Goal: Task Accomplishment & Management: Use online tool/utility

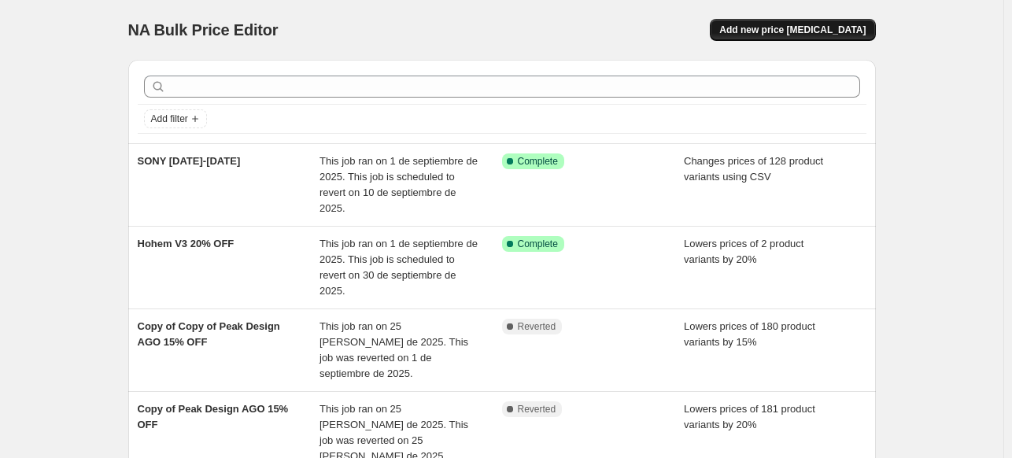
click at [790, 38] on button "Add new price [MEDICAL_DATA]" at bounding box center [792, 30] width 165 height 22
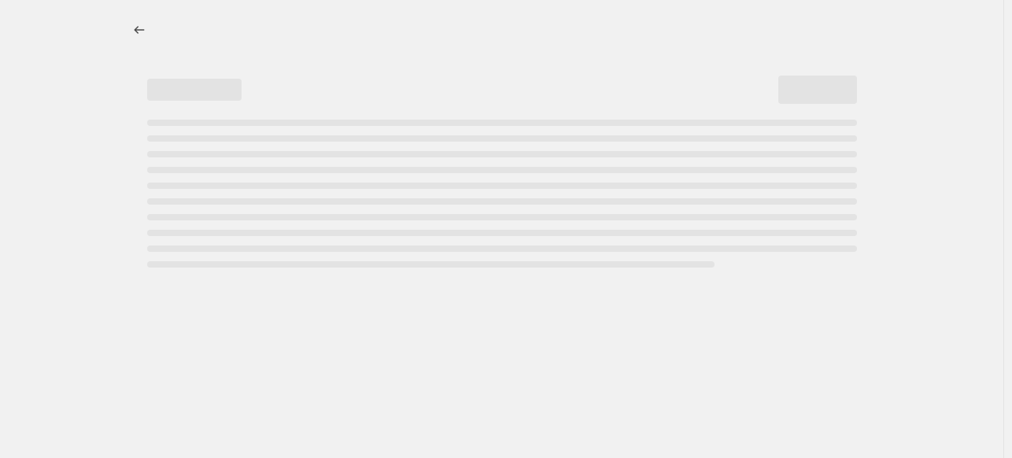
select select "percentage"
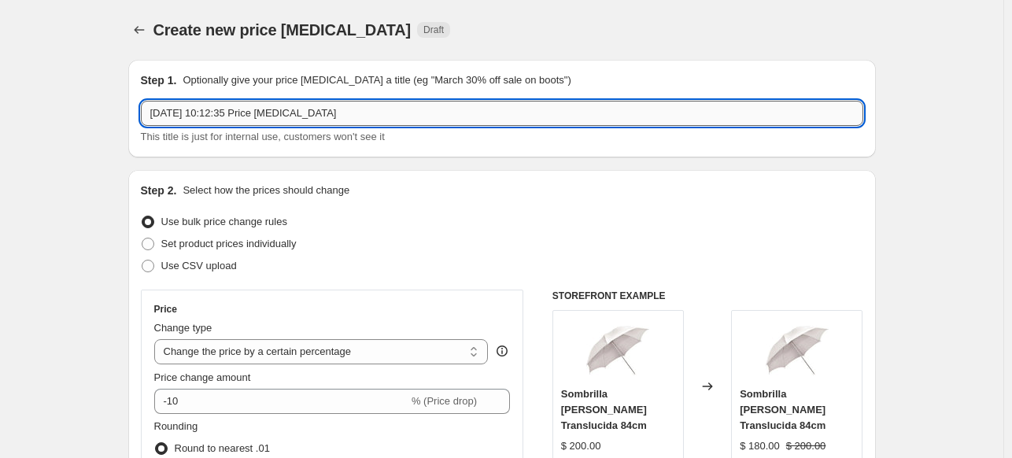
click at [535, 108] on input "[DATE] 10:12:35 Price [MEDICAL_DATA]" at bounding box center [502, 113] width 723 height 25
type input "JOBY + Manfrotto 15% OFF"
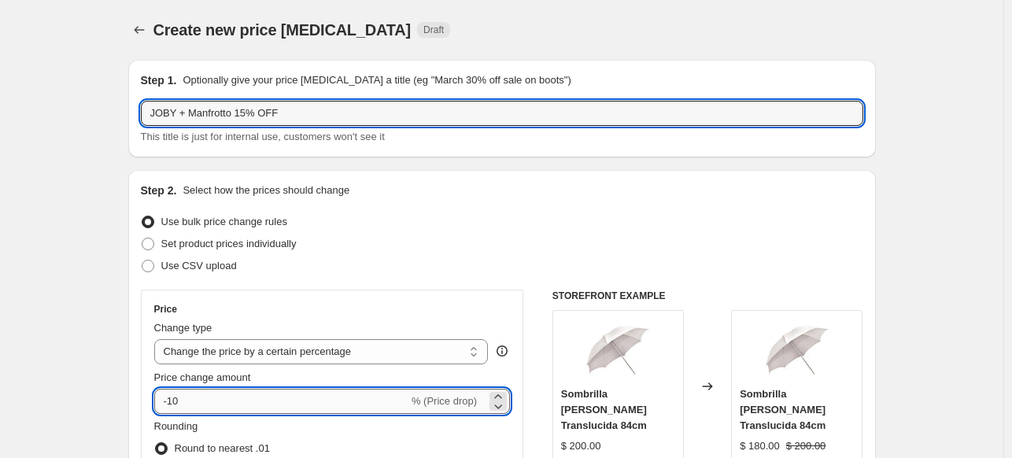
click at [192, 394] on input "-10" at bounding box center [281, 401] width 254 height 25
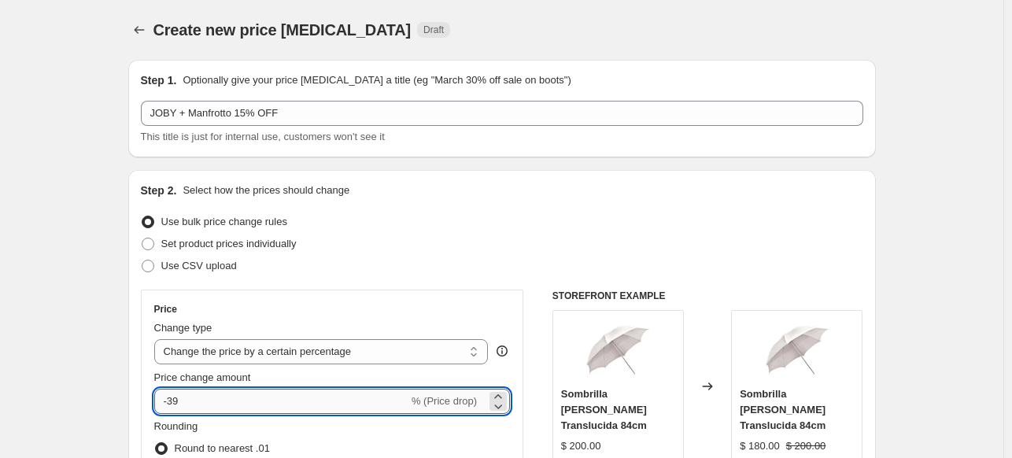
click at [176, 399] on input "-39" at bounding box center [281, 401] width 254 height 25
type input "-15"
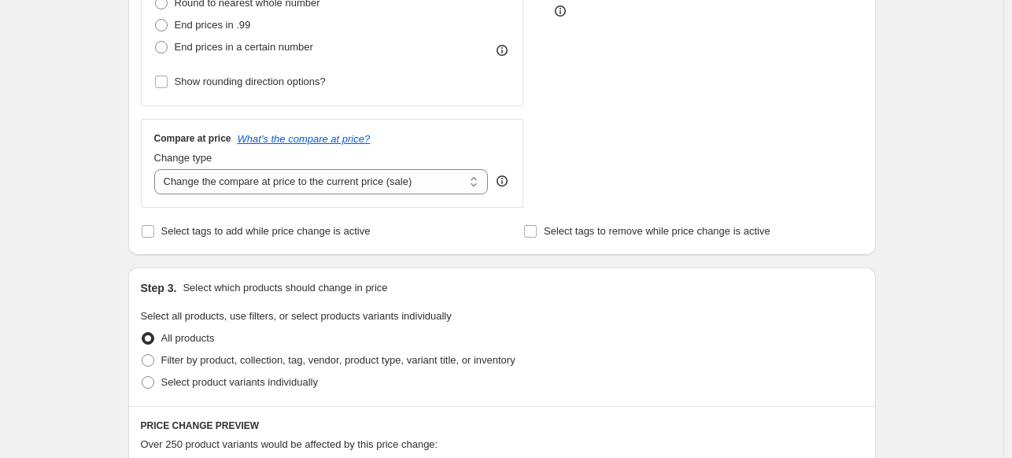
scroll to position [469, 0]
click at [190, 357] on span "Filter by product, collection, tag, vendor, product type, variant title, or inv…" at bounding box center [338, 359] width 354 height 12
click at [143, 354] on input "Filter by product, collection, tag, vendor, product type, variant title, or inv…" at bounding box center [142, 353] width 1 height 1
radio input "true"
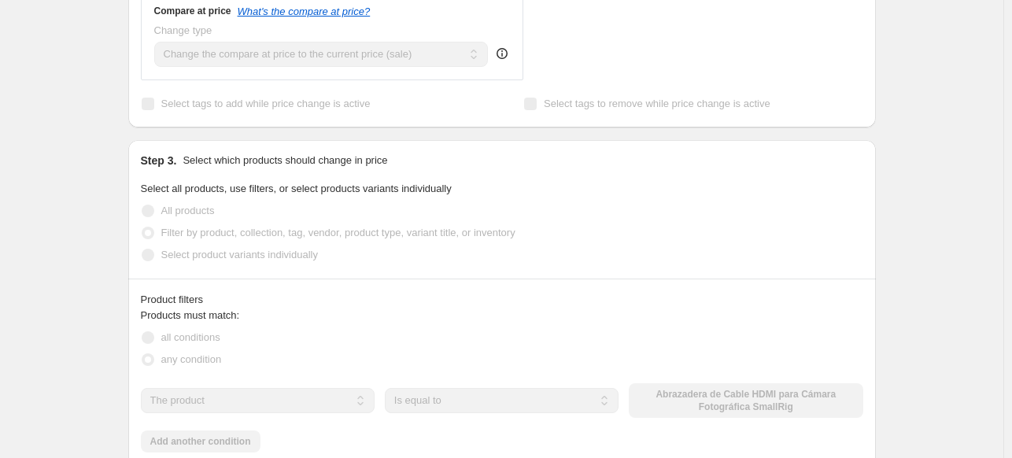
scroll to position [611, 0]
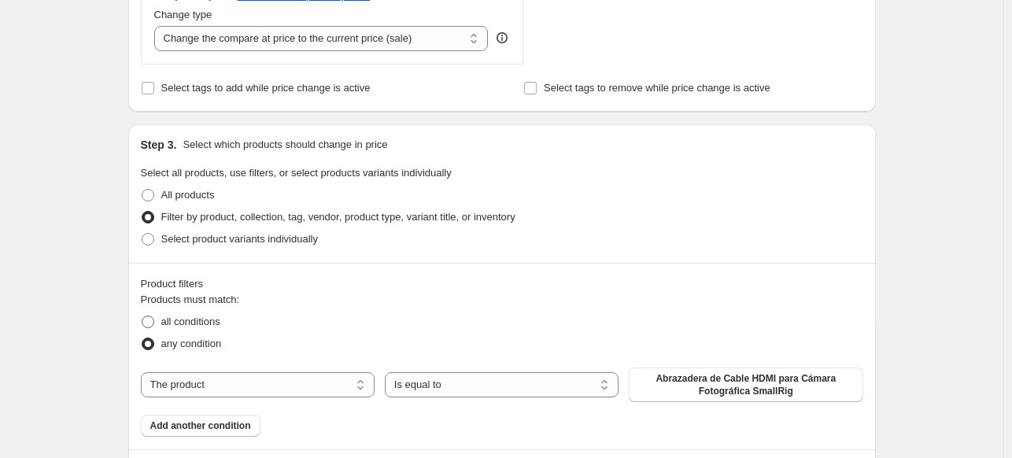
click at [198, 320] on span "all conditions" at bounding box center [190, 322] width 59 height 12
click at [143, 317] on input "all conditions" at bounding box center [142, 316] width 1 height 1
radio input "true"
click at [272, 383] on select "The product The product's collection The product's tag The product's vendor The…" at bounding box center [258, 384] width 234 height 25
select select "vendor"
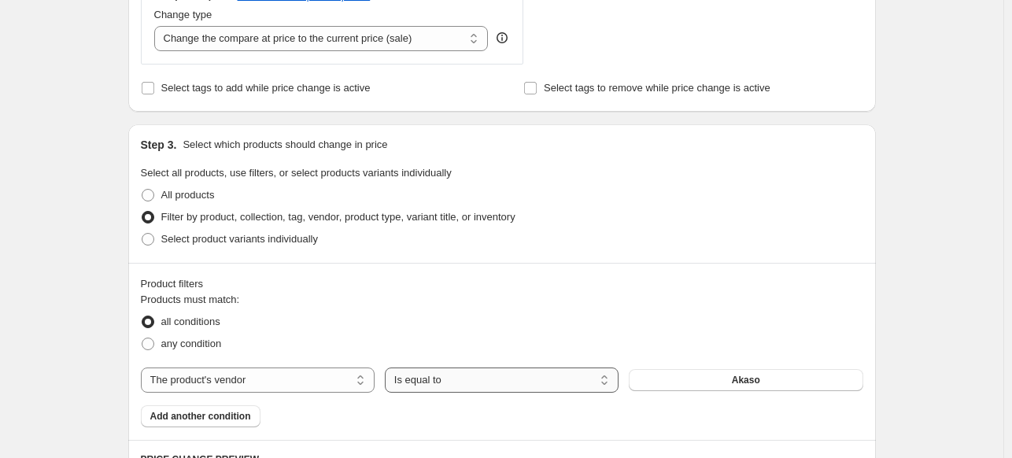
click at [439, 383] on select "Is equal to Is not equal to" at bounding box center [502, 380] width 234 height 25
click at [660, 380] on button "Akaso" at bounding box center [746, 380] width 234 height 22
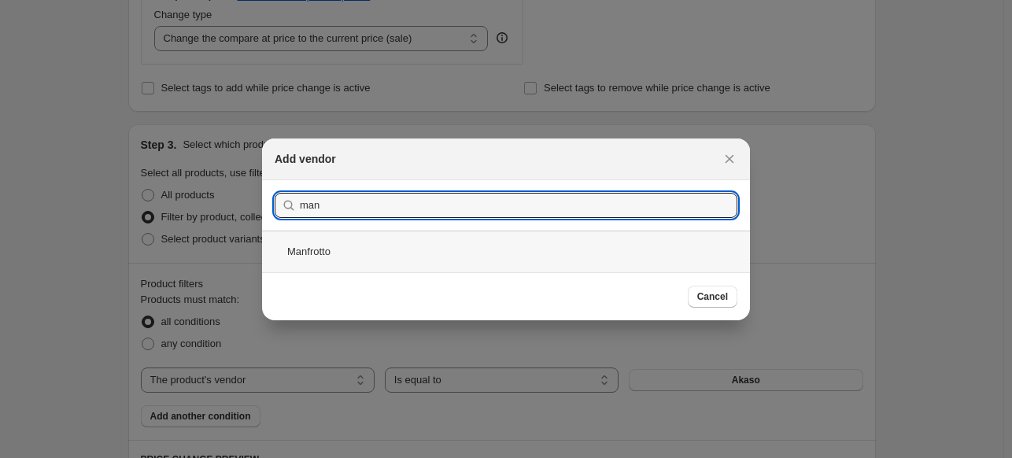
type input "man"
click at [347, 255] on div "Manfrotto" at bounding box center [506, 252] width 488 height 42
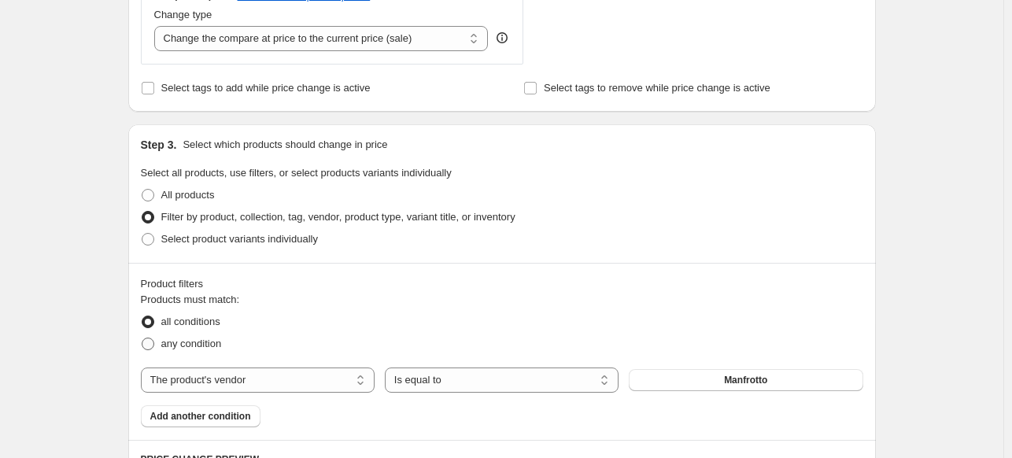
click at [205, 345] on span "any condition" at bounding box center [191, 344] width 61 height 12
click at [143, 339] on input "any condition" at bounding box center [142, 338] width 1 height 1
radio input "true"
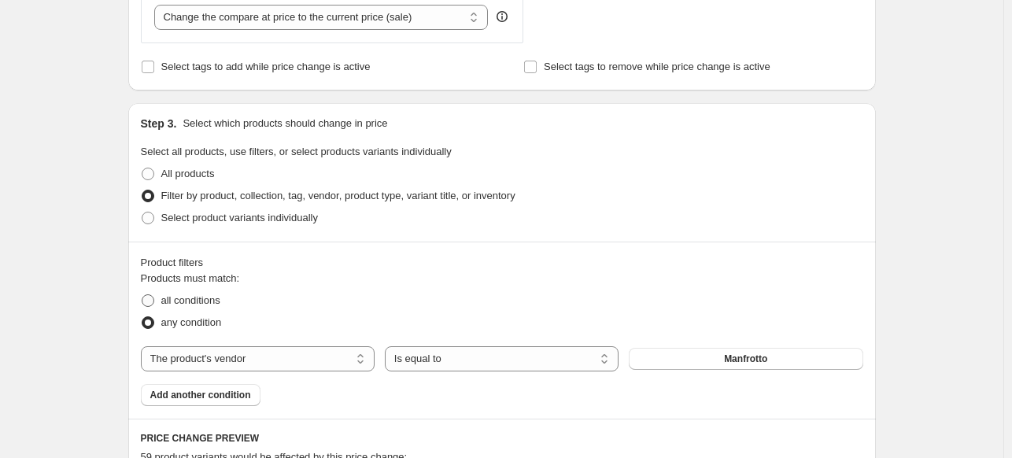
click at [201, 302] on span "all conditions" at bounding box center [190, 300] width 59 height 12
click at [143, 295] on input "all conditions" at bounding box center [142, 294] width 1 height 1
radio input "true"
click at [202, 394] on span "Add another condition" at bounding box center [200, 395] width 101 height 13
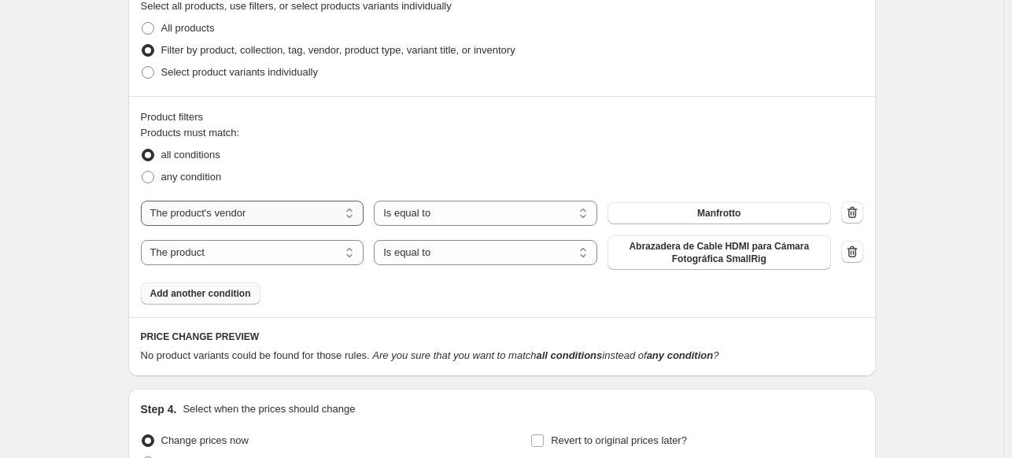
scroll to position [784, 0]
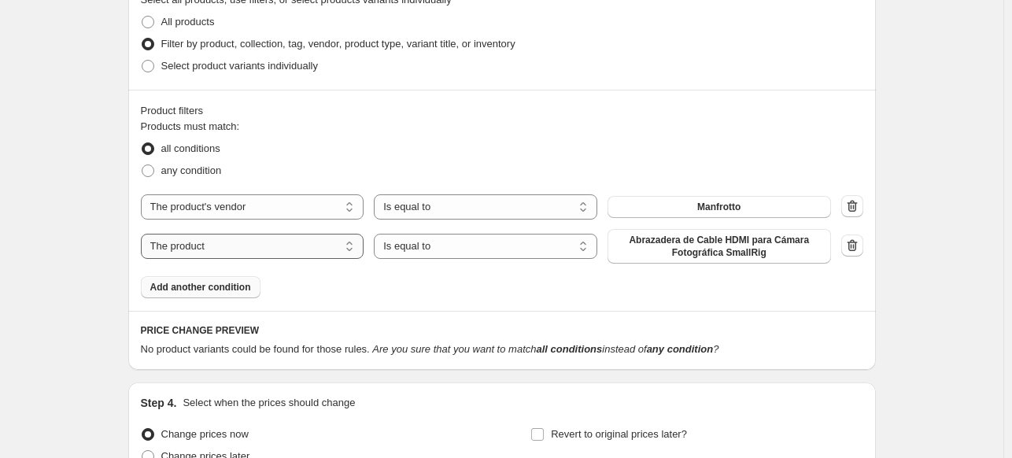
click at [305, 248] on select "The product The product's collection The product's tag The product's vendor The…" at bounding box center [253, 246] width 224 height 25
select select "inventory_quantity"
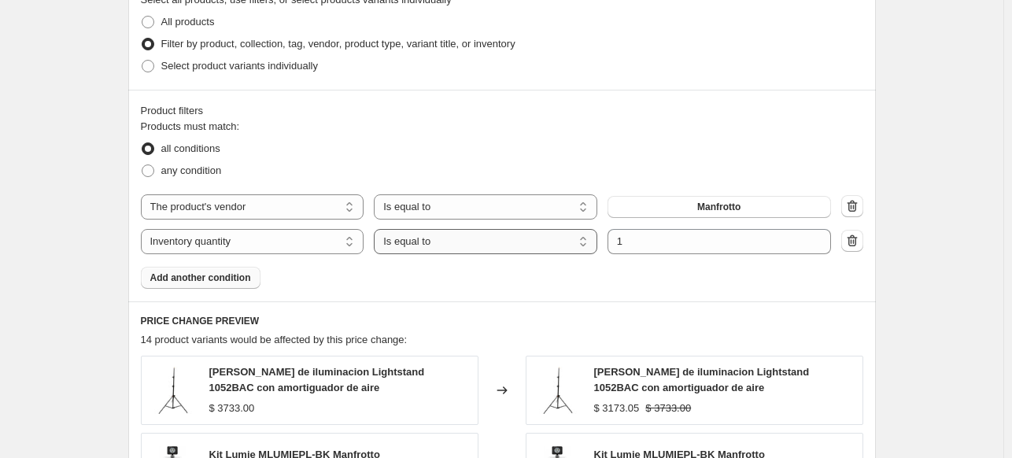
click at [523, 248] on select "Is equal to Is not equal to Is greater than Is less than" at bounding box center [486, 241] width 224 height 25
select select ">"
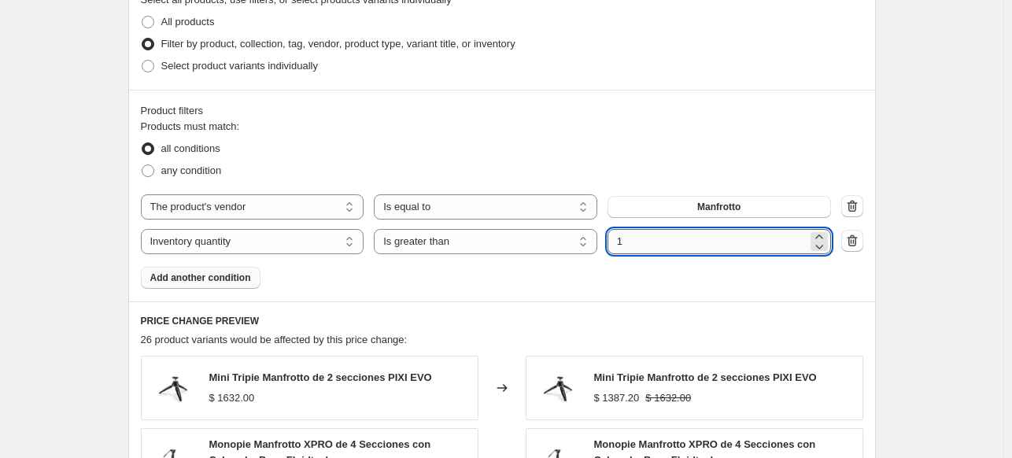
click at [633, 243] on input "1" at bounding box center [708, 241] width 200 height 25
drag, startPoint x: 649, startPoint y: 243, endPoint x: 586, endPoint y: 247, distance: 63.1
click at [586, 247] on div "The product The product's collection The product's tag The product's vendor The…" at bounding box center [486, 241] width 690 height 25
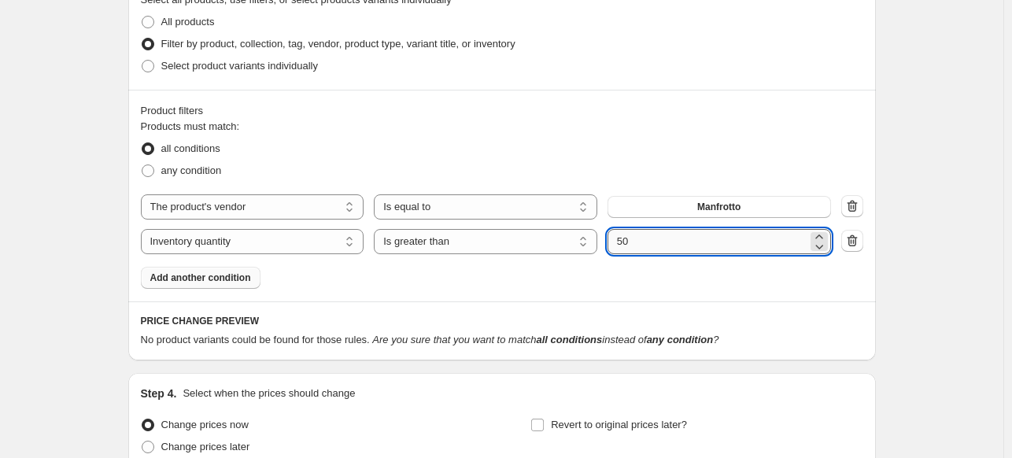
click at [650, 246] on input "50" at bounding box center [708, 241] width 200 height 25
type input "5"
type input "0"
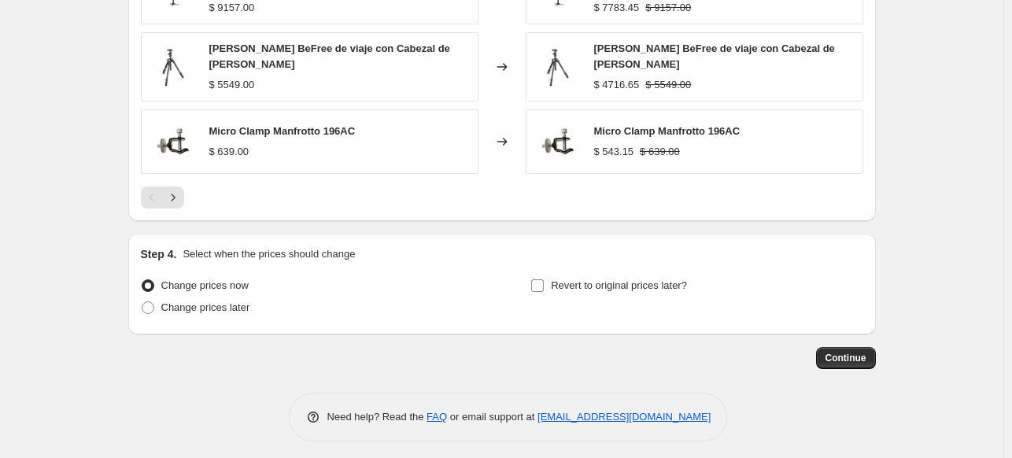
click at [570, 280] on span "Revert to original prices later?" at bounding box center [619, 285] width 136 height 12
click at [544, 280] on input "Revert to original prices later?" at bounding box center [537, 285] width 13 height 13
checkbox input "true"
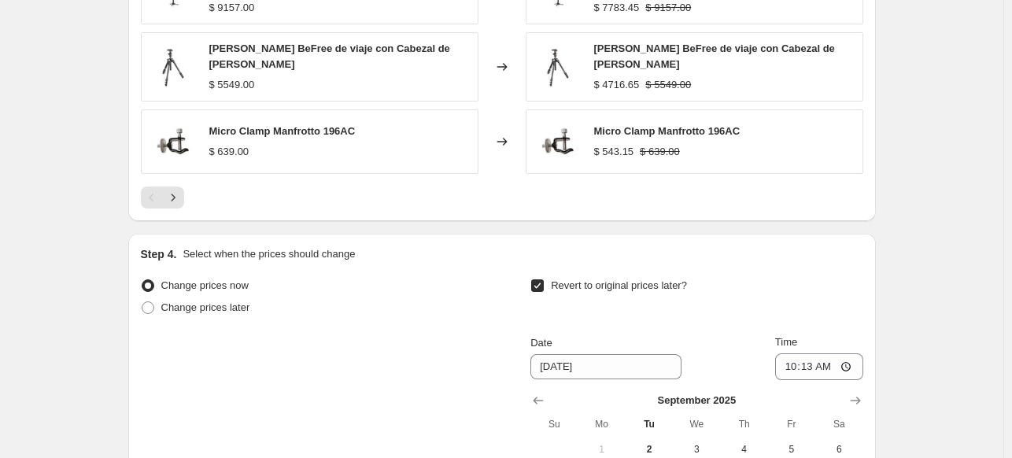
scroll to position [1605, 0]
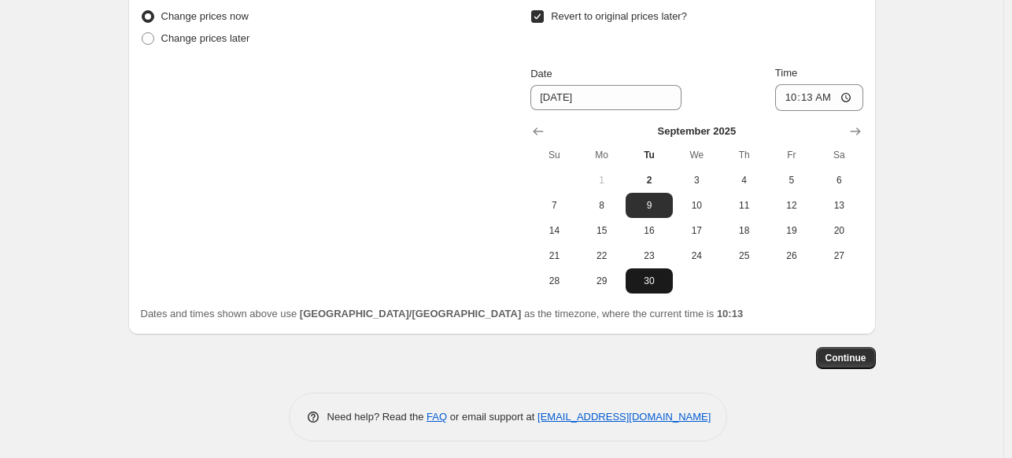
click at [649, 275] on span "30" at bounding box center [649, 281] width 35 height 13
type input "9/30/2025"
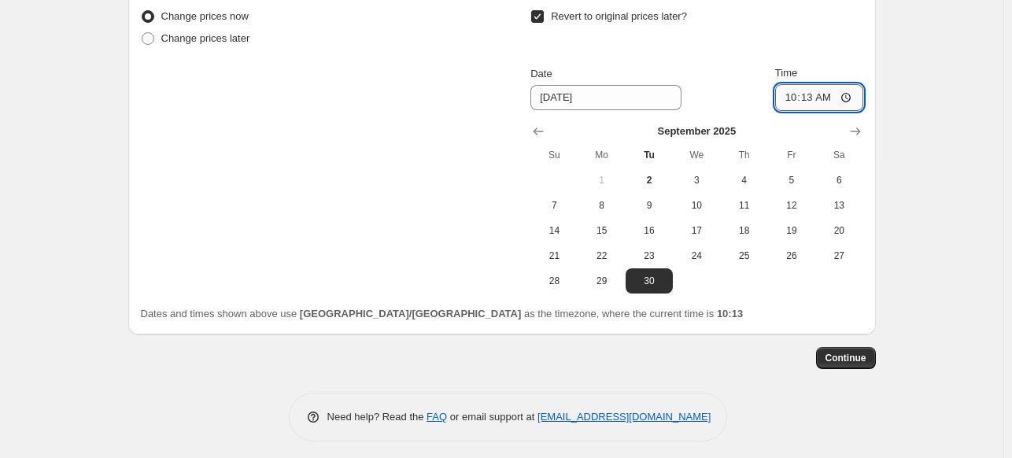
click at [778, 94] on input "10:13" at bounding box center [820, 97] width 88 height 27
type input "23:59"
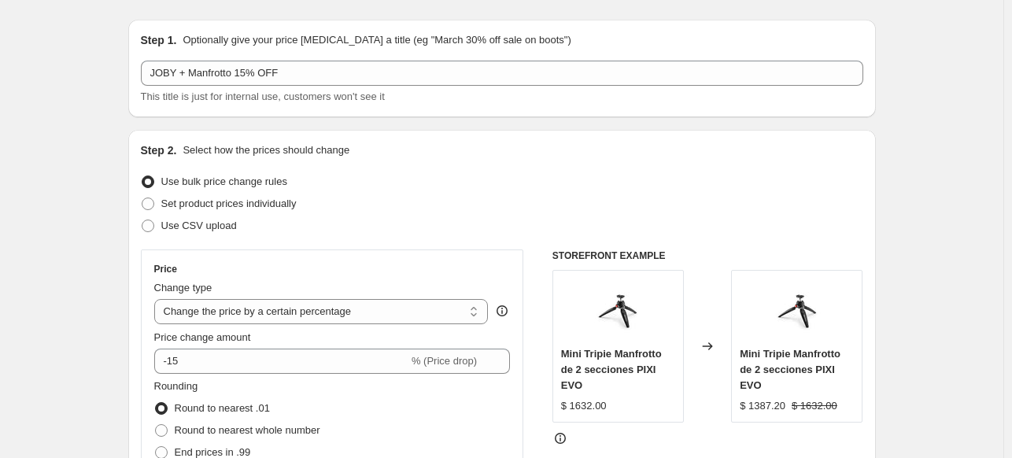
scroll to position [0, 0]
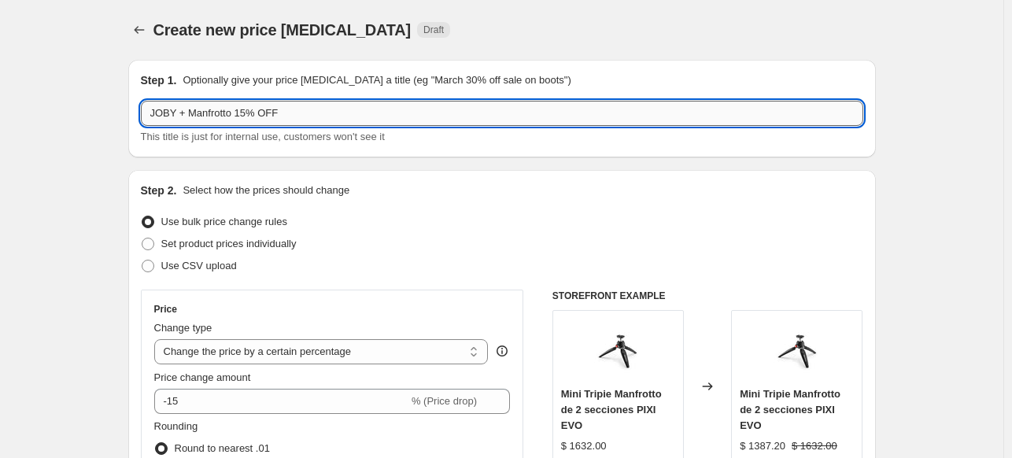
click at [450, 119] on input "JOBY + Manfrotto 15% OFF" at bounding box center [502, 113] width 723 height 25
drag, startPoint x: 189, startPoint y: 116, endPoint x: 108, endPoint y: 114, distance: 81.1
type input "Manfrotto 15% OFF"
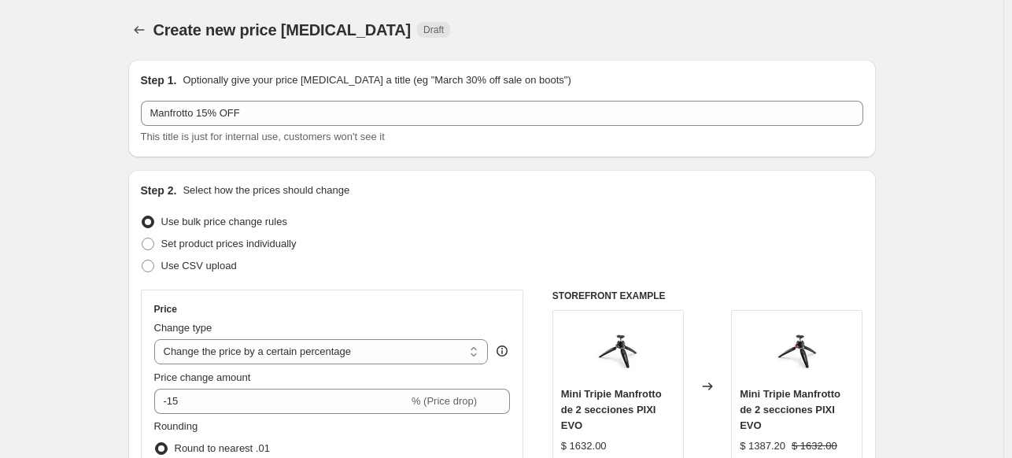
click at [134, 144] on div "Step 1. Optionally give your price change job a title (eg "March 30% off sale o…" at bounding box center [502, 109] width 748 height 98
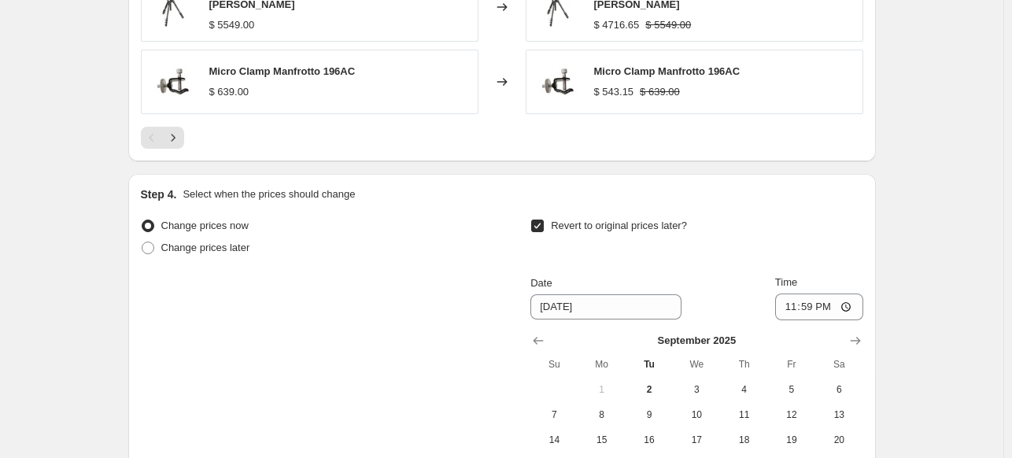
scroll to position [1605, 0]
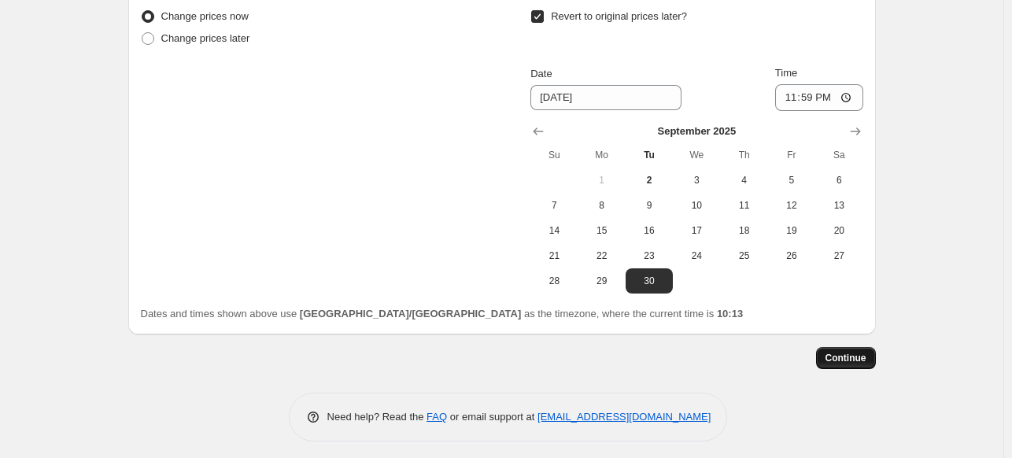
click at [855, 352] on span "Continue" at bounding box center [846, 358] width 41 height 13
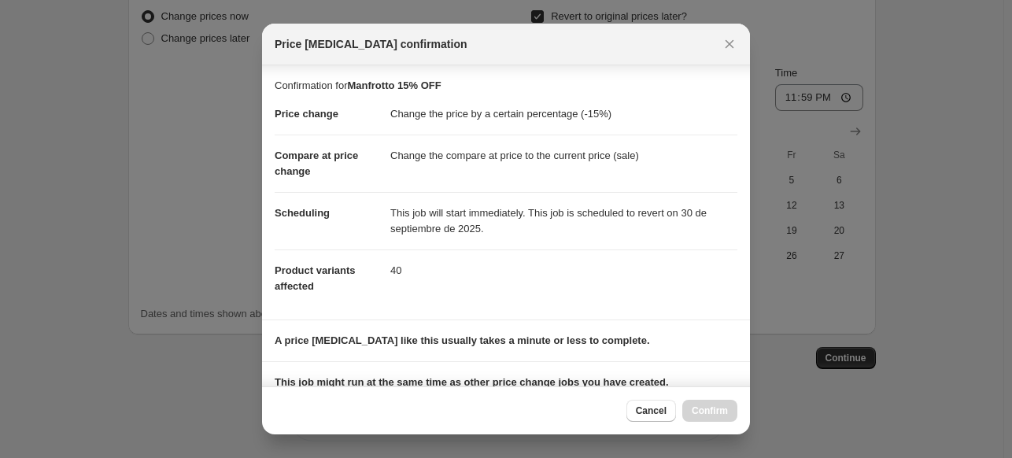
scroll to position [218, 0]
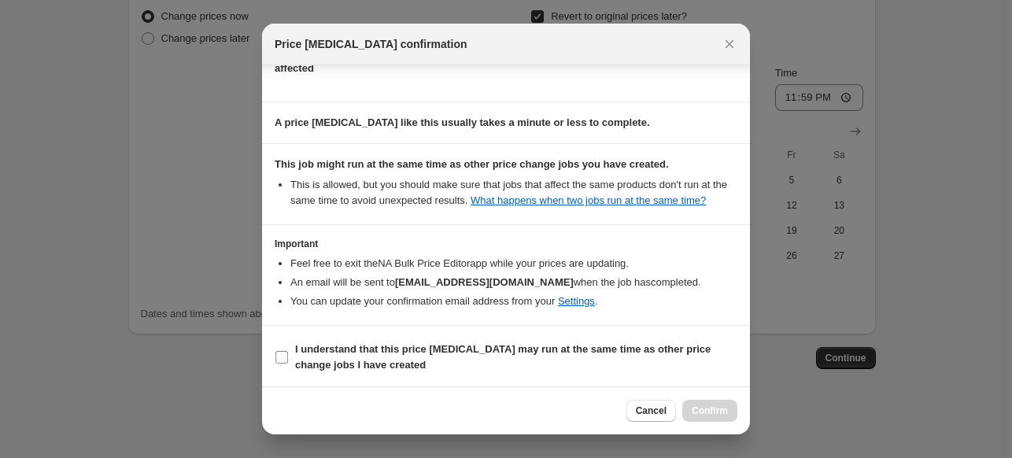
click at [524, 361] on span "I understand that this price change job may run at the same time as other price…" at bounding box center [516, 357] width 442 height 31
click at [288, 361] on input "I understand that this price change job may run at the same time as other price…" at bounding box center [282, 357] width 13 height 13
checkbox input "true"
click at [731, 43] on icon "Close" at bounding box center [730, 44] width 9 height 9
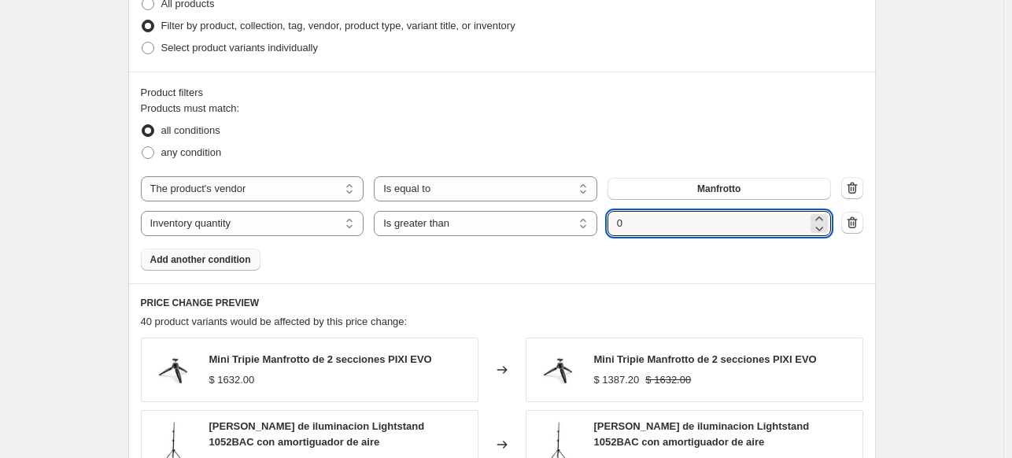
scroll to position [801, 0]
click at [192, 268] on button "Add another condition" at bounding box center [201, 261] width 120 height 22
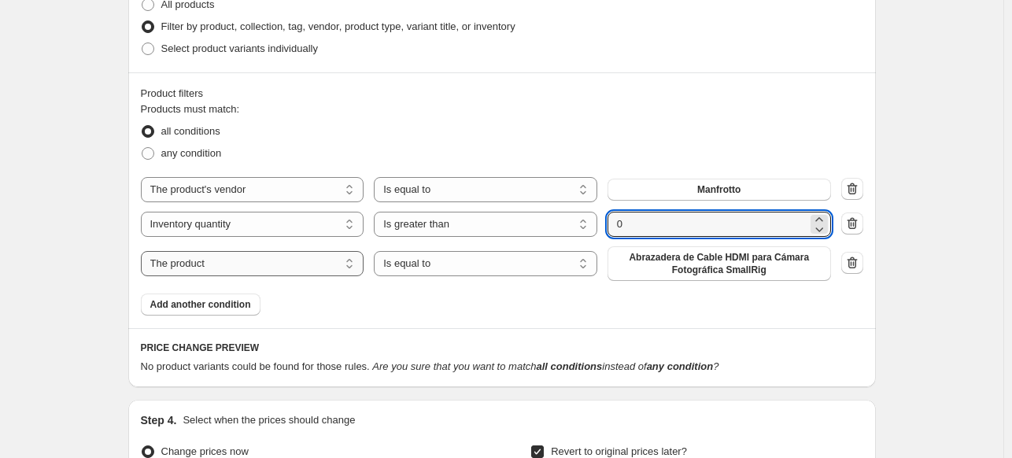
click at [274, 270] on select "The product The product's collection The product's tag The product's vendor The…" at bounding box center [253, 263] width 224 height 25
select select "tag"
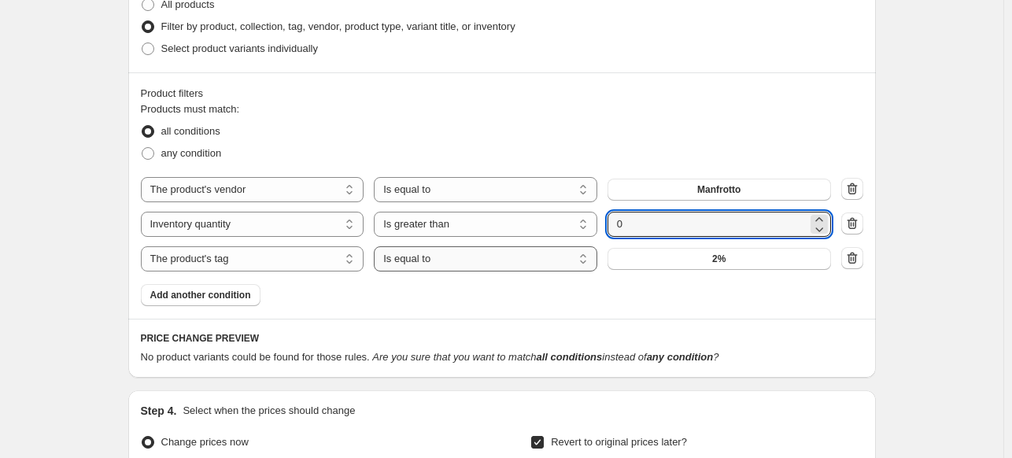
click at [435, 266] on select "Is equal to Is not equal to" at bounding box center [486, 258] width 224 height 25
click at [435, 263] on select "Is equal to Is not equal to" at bounding box center [486, 258] width 224 height 25
select select "not_equal"
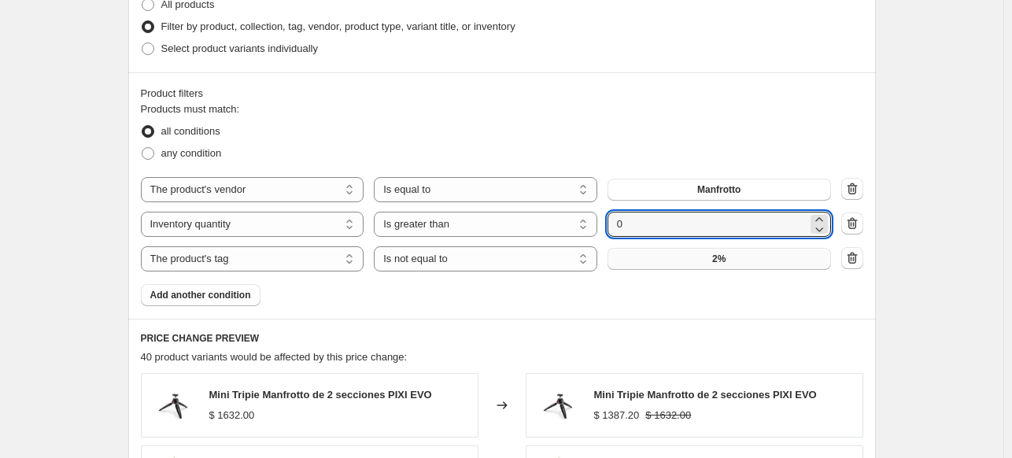
click at [661, 260] on button "2%" at bounding box center [720, 259] width 224 height 22
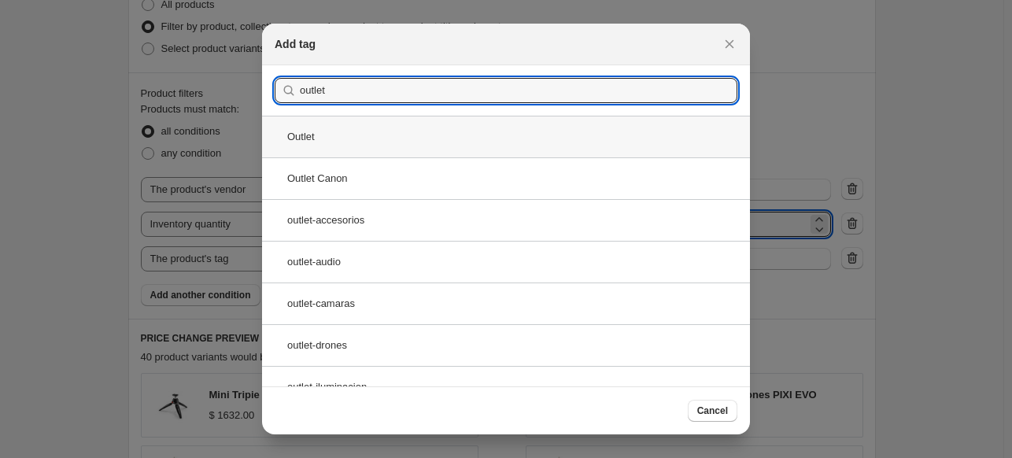
type input "outlet"
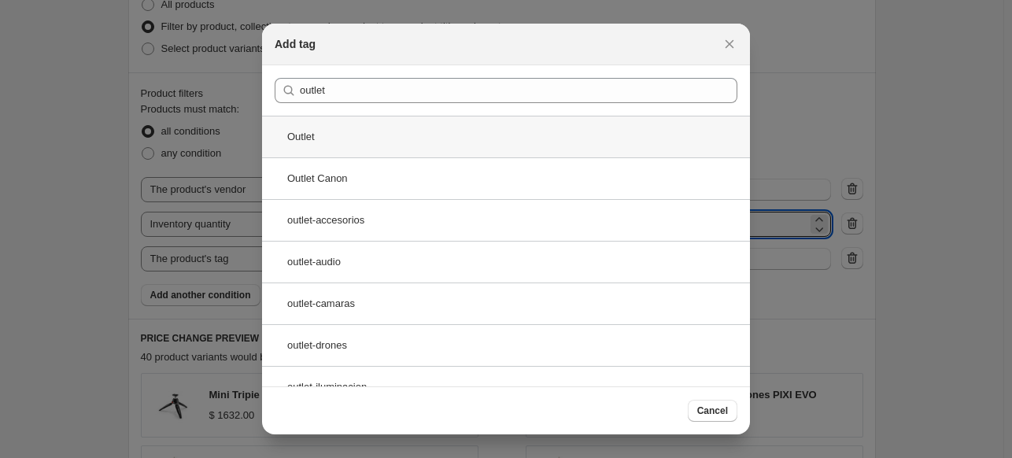
click at [343, 127] on div "Outlet" at bounding box center [506, 137] width 488 height 42
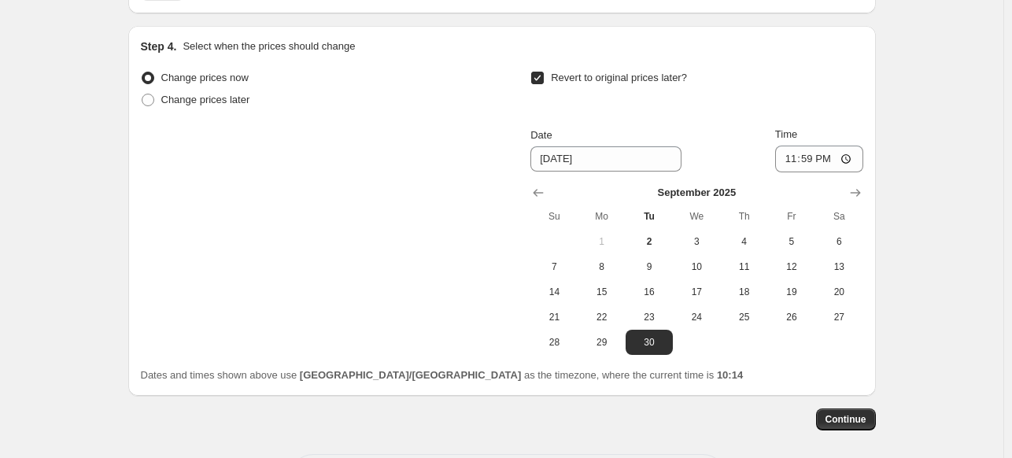
scroll to position [1639, 0]
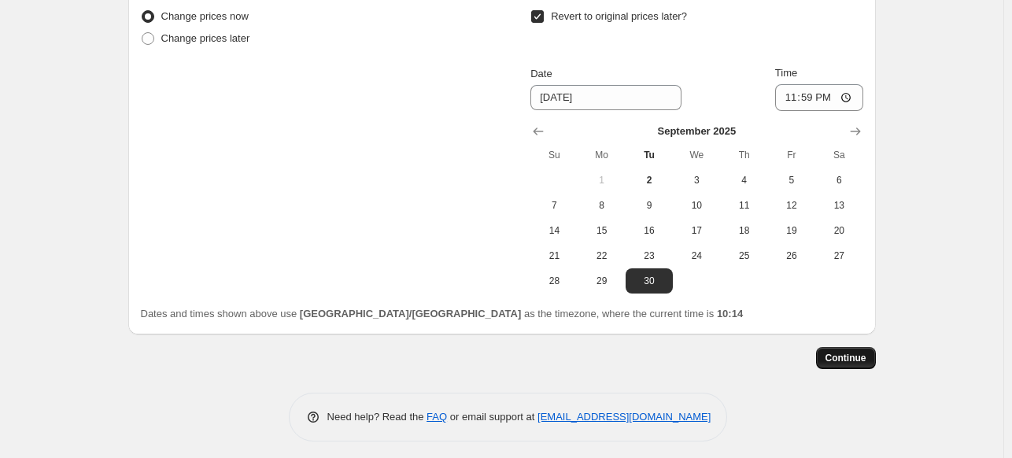
click at [857, 355] on span "Continue" at bounding box center [846, 358] width 41 height 13
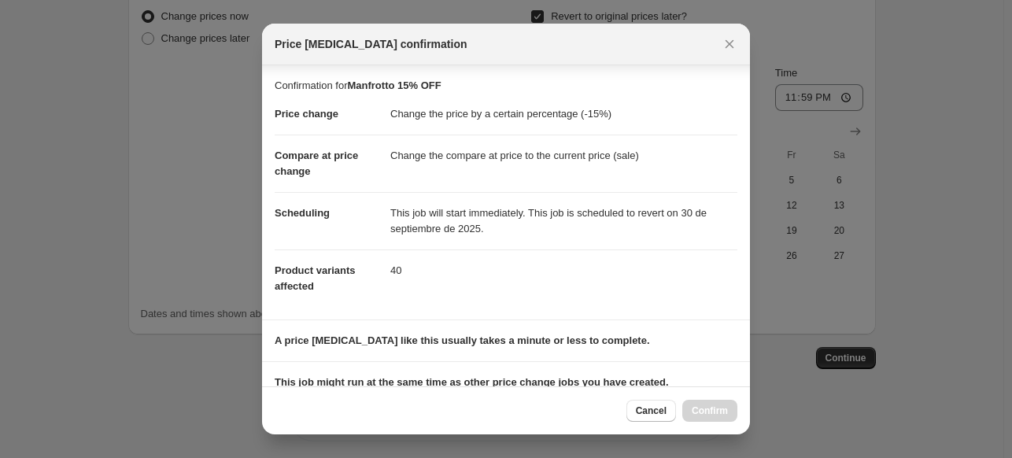
scroll to position [218, 0]
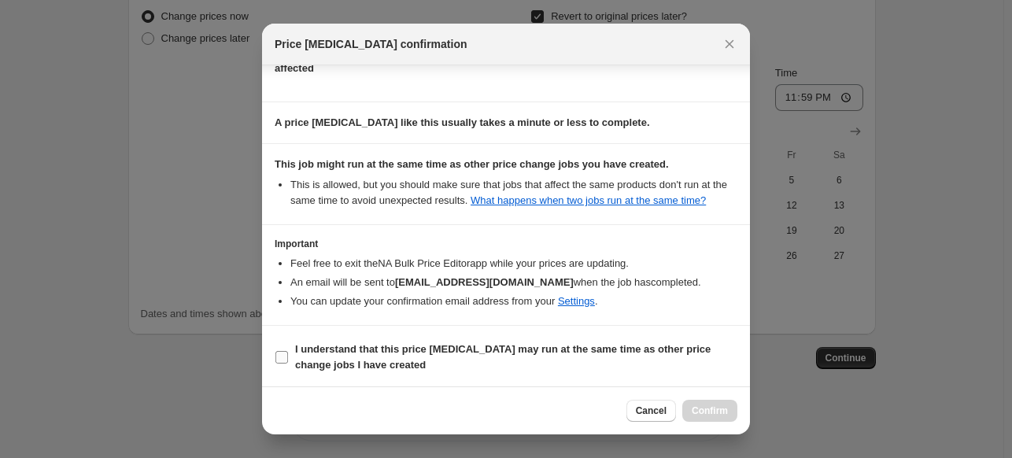
click at [522, 370] on span "I understand that this price change job may run at the same time as other price…" at bounding box center [516, 357] width 442 height 31
click at [288, 364] on input "I understand that this price change job may run at the same time as other price…" at bounding box center [282, 357] width 13 height 13
checkbox input "true"
click at [712, 404] on button "Confirm" at bounding box center [710, 411] width 55 height 22
type input "Manfrotto 15% OFF"
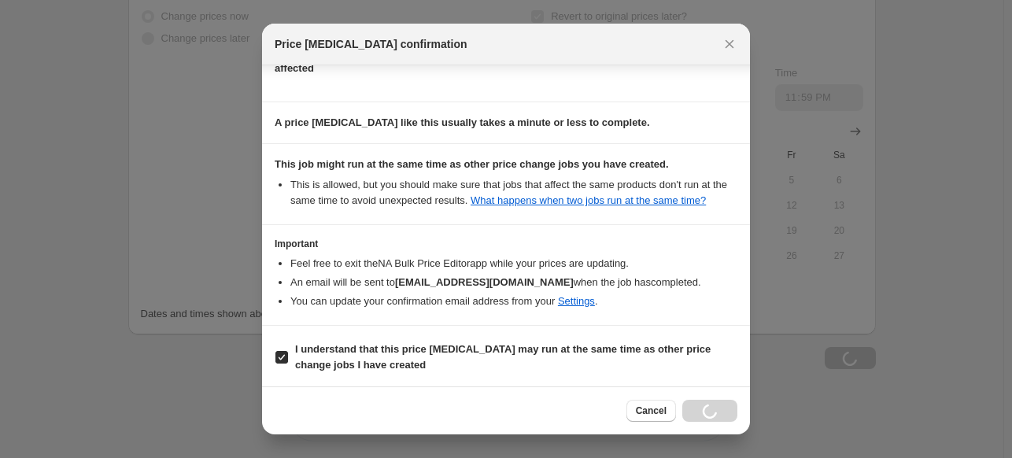
scroll to position [1639, 0]
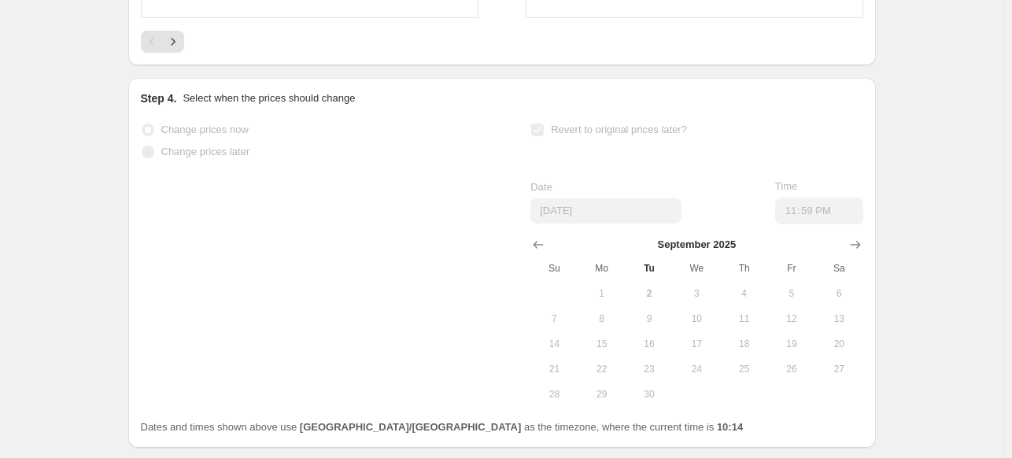
select select "percentage"
select select "vendor"
select select "inventory_quantity"
select select ">"
select select "tag"
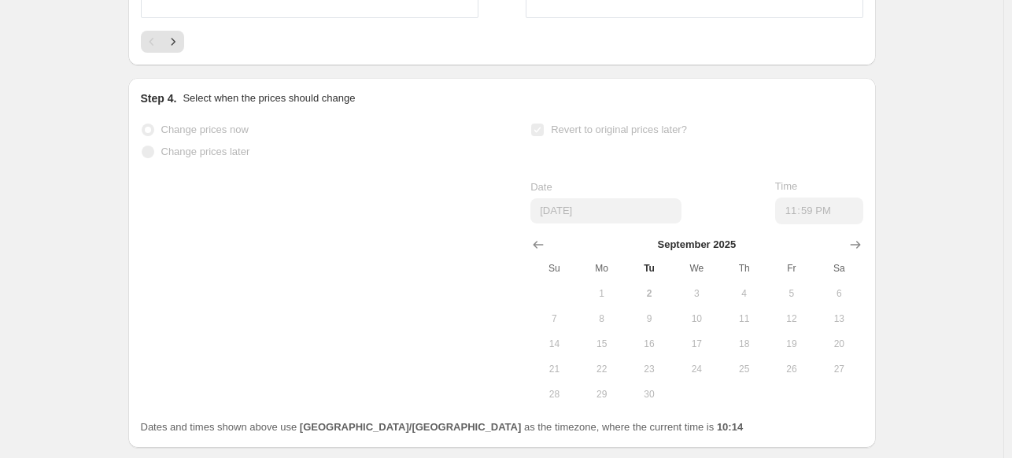
select select "not_equal"
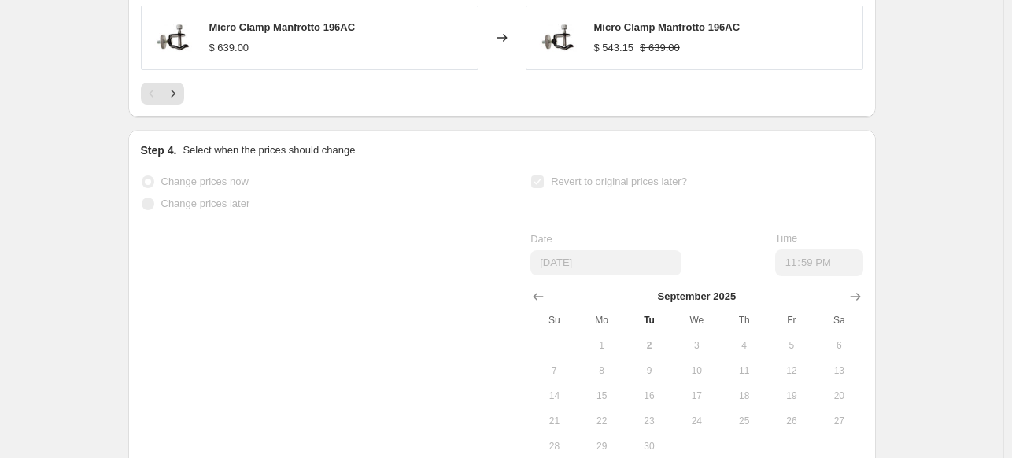
scroll to position [0, 0]
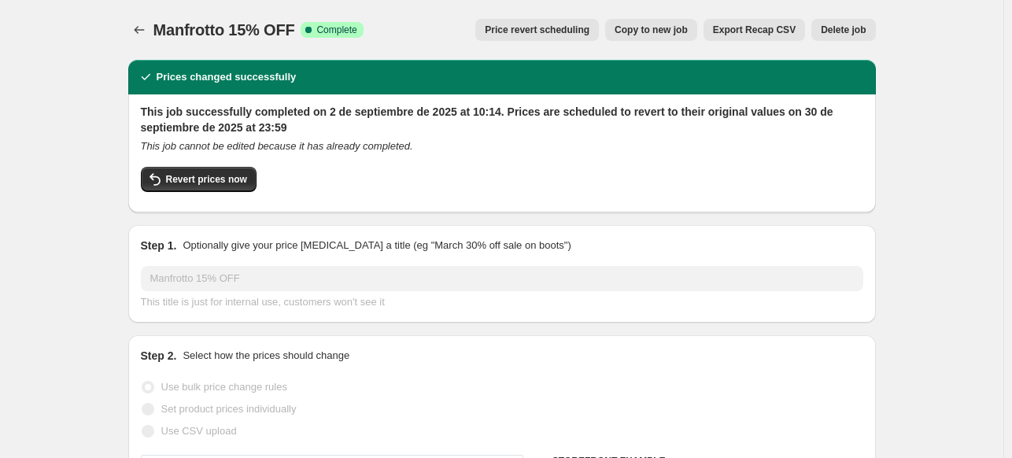
click at [146, 12] on div "Manfrotto 15% OFF. This page is ready Manfrotto 15% OFF Success Complete Comple…" at bounding box center [502, 30] width 748 height 60
click at [141, 26] on icon "Price change jobs" at bounding box center [139, 30] width 16 height 16
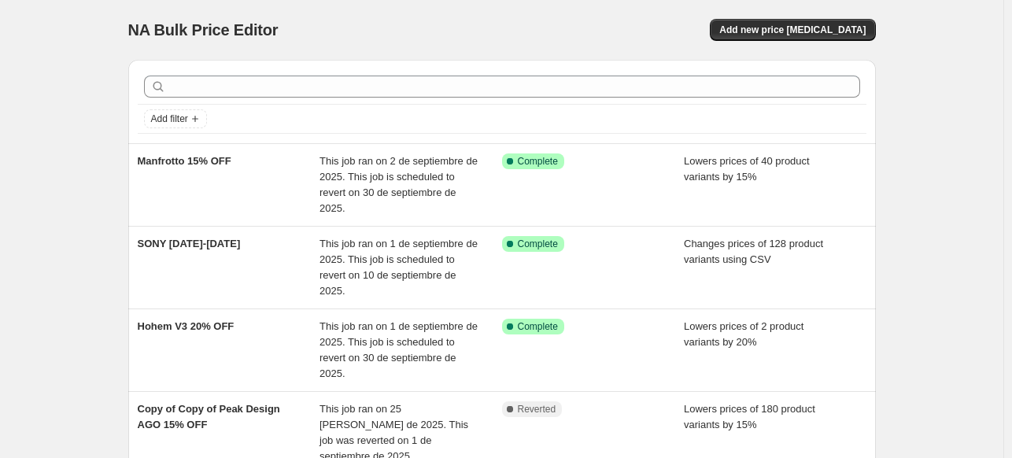
click at [744, 39] on div "Add new price change job" at bounding box center [689, 30] width 376 height 22
click at [753, 37] on button "Add new price change job" at bounding box center [792, 30] width 165 height 22
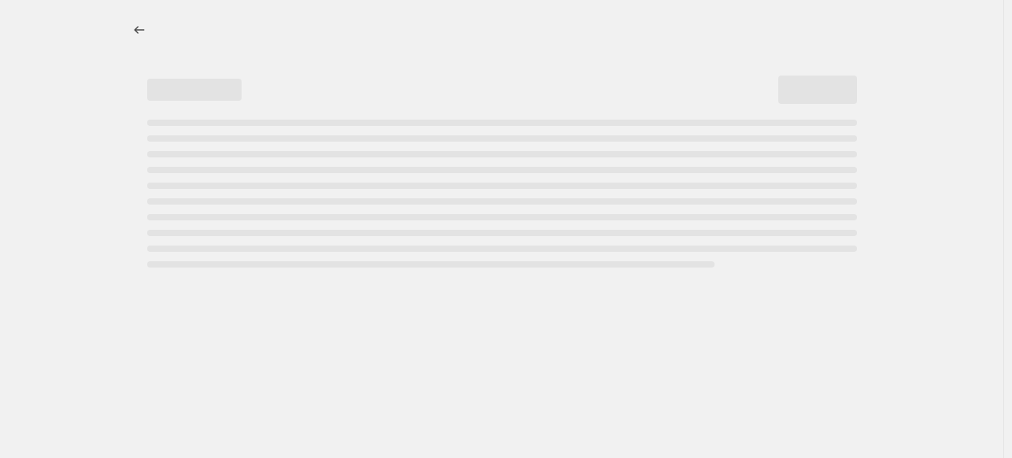
select select "percentage"
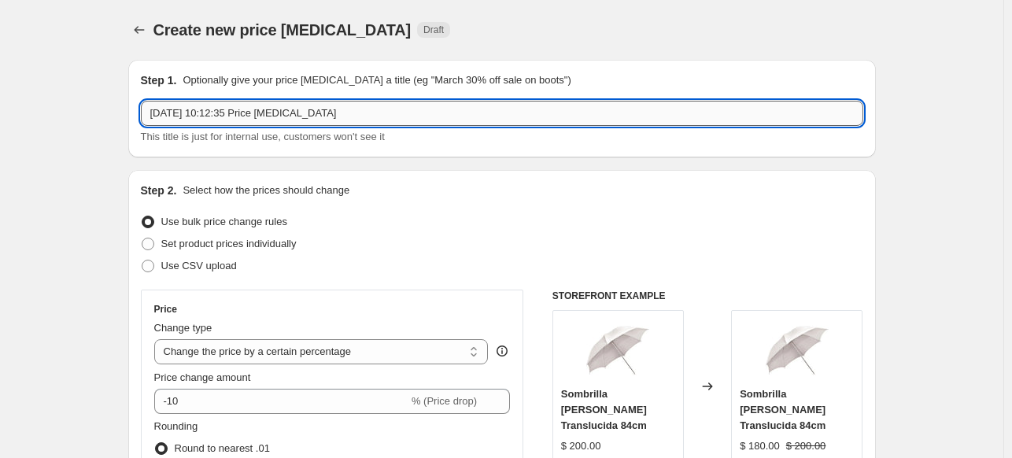
click at [457, 106] on input "2 sept 2025, 10:12:35 Price change job" at bounding box center [502, 113] width 723 height 25
type input "Joby 15% OFF"
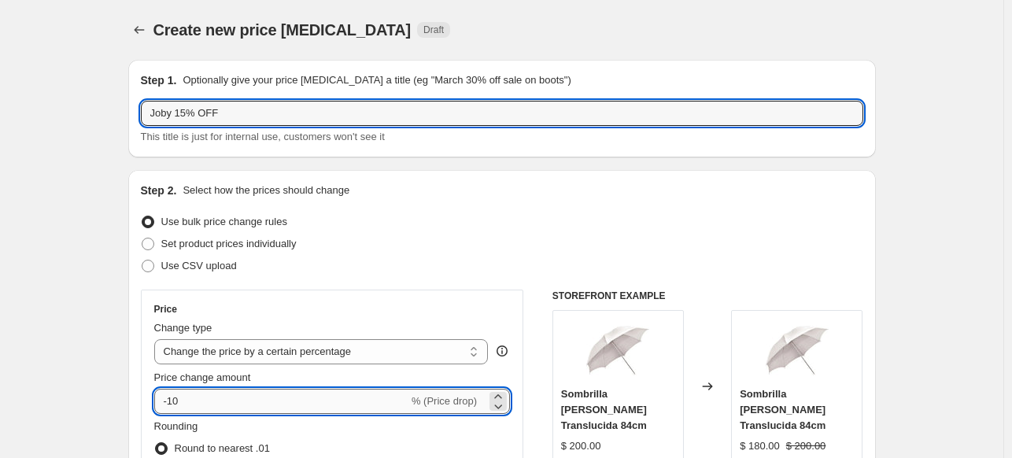
click at [195, 402] on input "-10" at bounding box center [281, 401] width 254 height 25
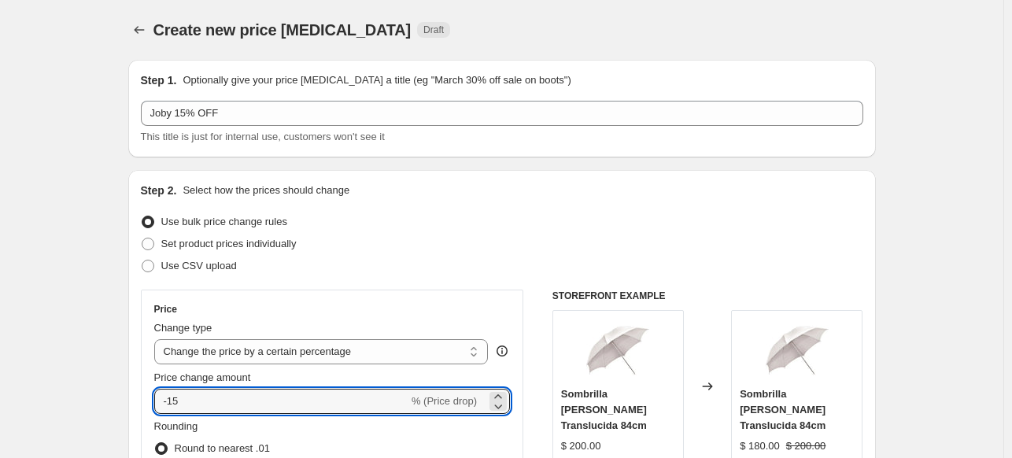
type input "-15"
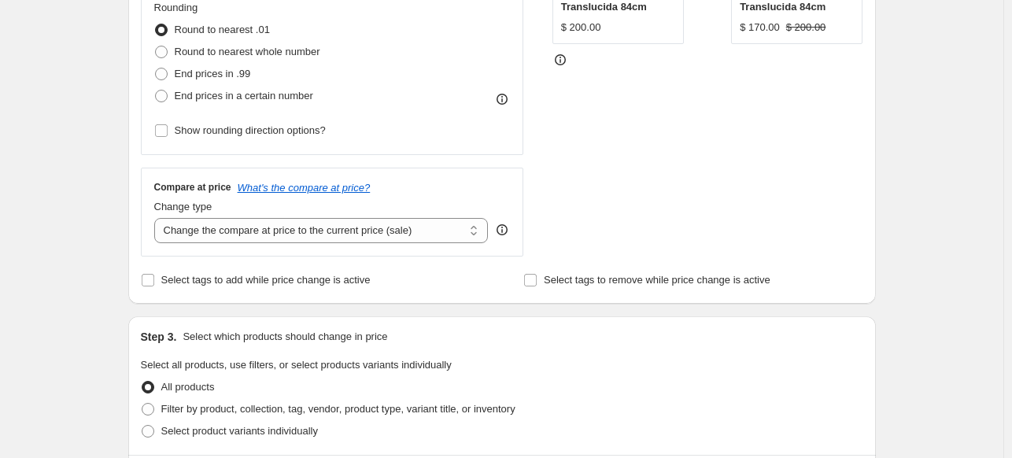
scroll to position [469, 0]
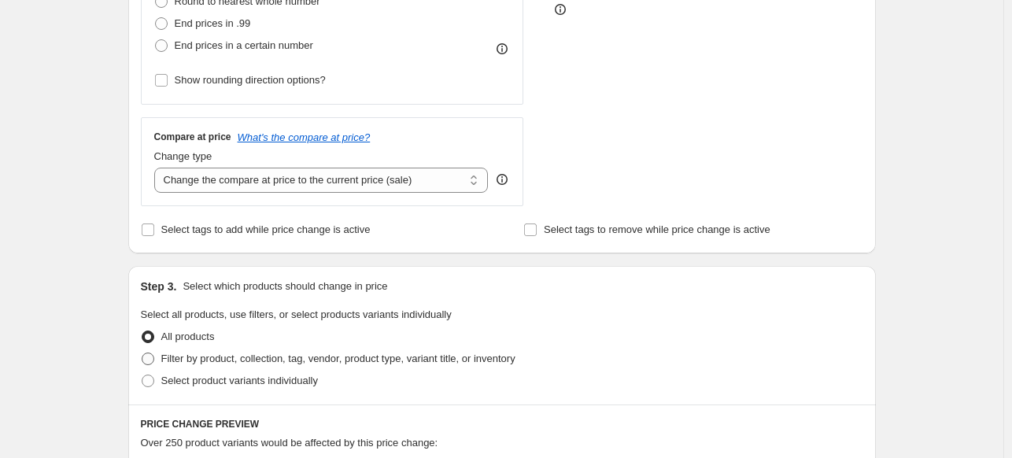
click at [174, 361] on span "Filter by product, collection, tag, vendor, product type, variant title, or inv…" at bounding box center [338, 359] width 354 height 12
click at [143, 354] on input "Filter by product, collection, tag, vendor, product type, variant title, or inv…" at bounding box center [142, 353] width 1 height 1
radio input "true"
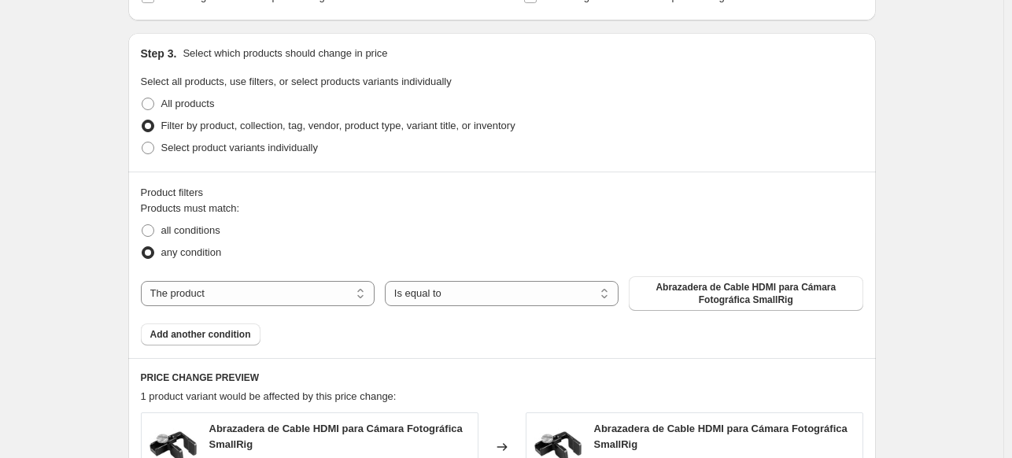
scroll to position [705, 0]
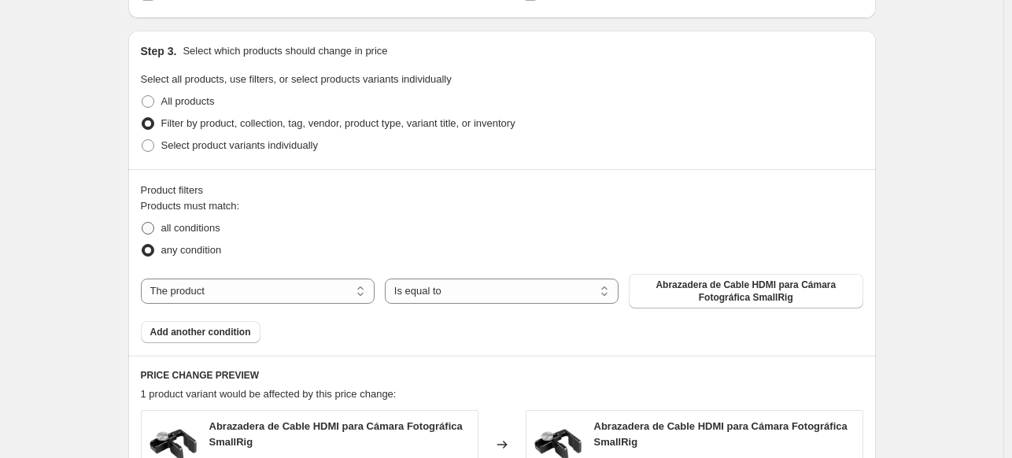
click at [168, 226] on span "all conditions" at bounding box center [190, 228] width 59 height 12
click at [143, 223] on input "all conditions" at bounding box center [142, 222] width 1 height 1
radio input "true"
click at [214, 287] on select "The product The product's collection The product's tag The product's vendor The…" at bounding box center [258, 291] width 234 height 25
select select "vendor"
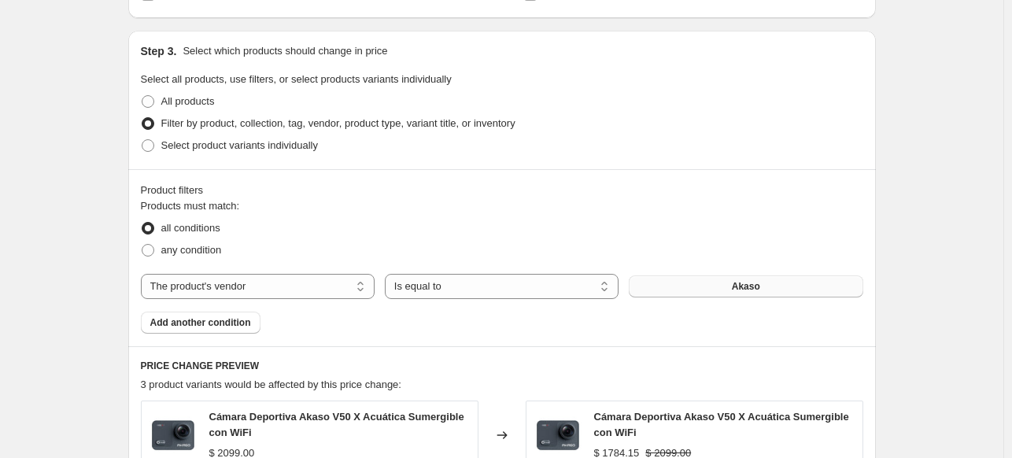
click at [664, 293] on button "Akaso" at bounding box center [746, 287] width 234 height 22
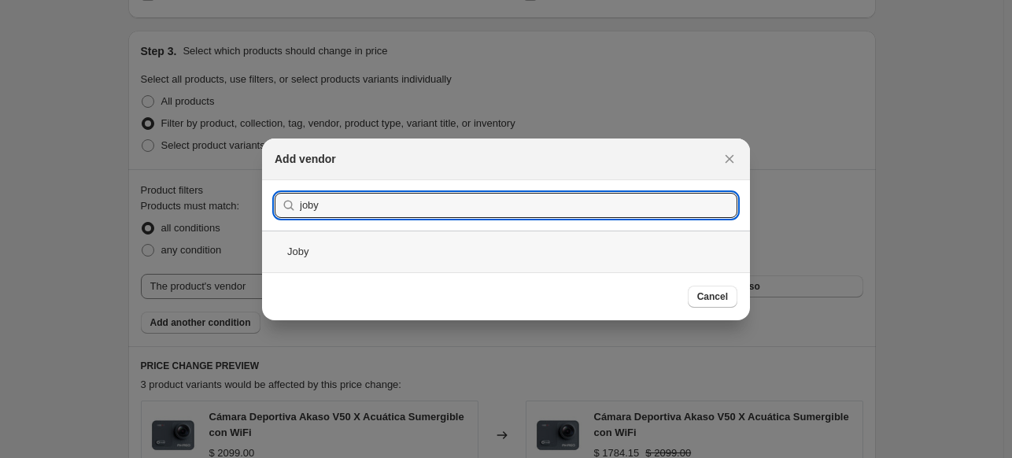
type input "joby"
click at [409, 251] on div "Joby" at bounding box center [506, 252] width 488 height 42
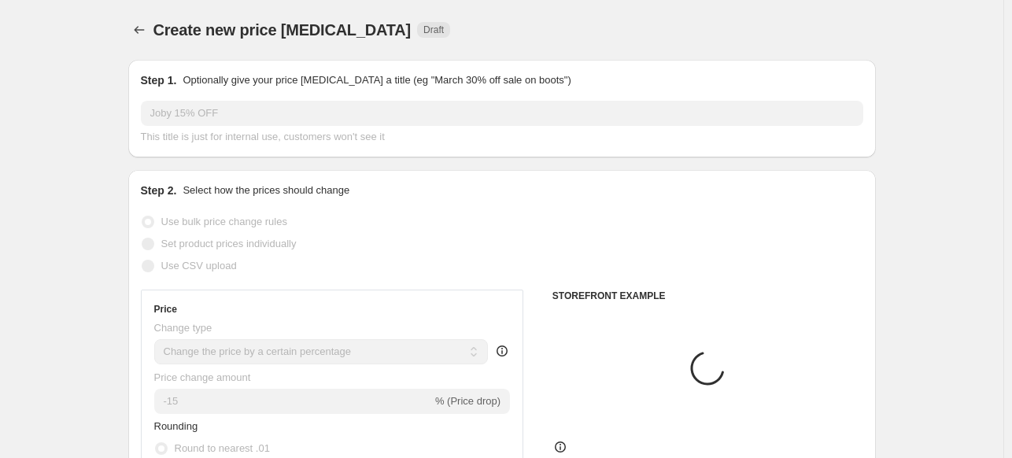
scroll to position [705, 0]
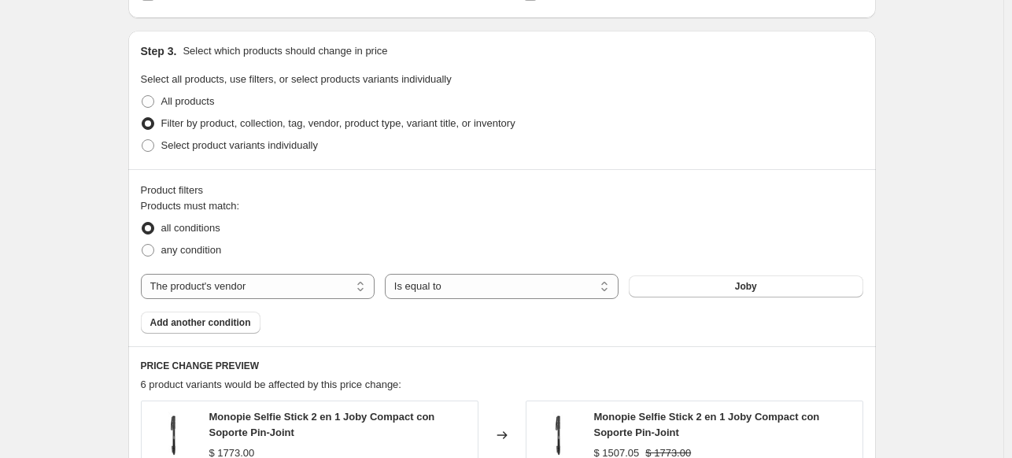
click at [91, 313] on div "Create new price change job. This page is ready Create new price change job Dra…" at bounding box center [502, 183] width 1004 height 1776
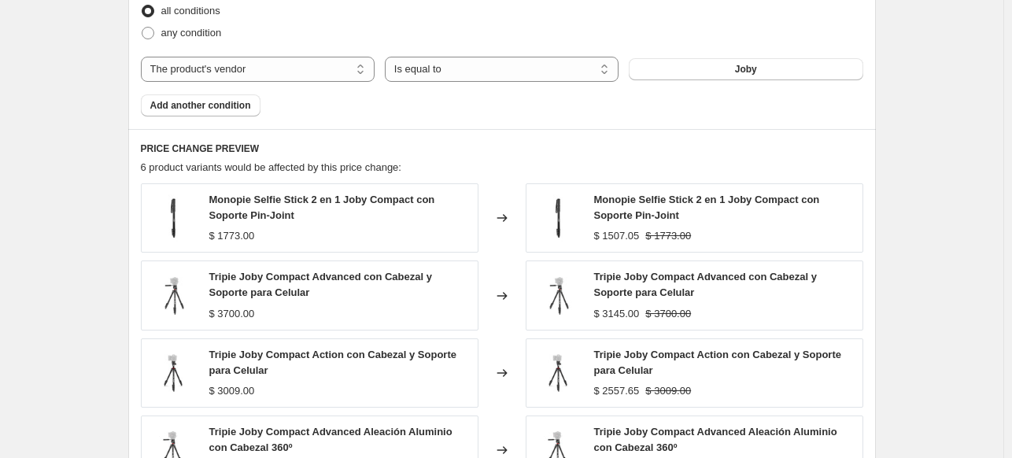
scroll to position [924, 0]
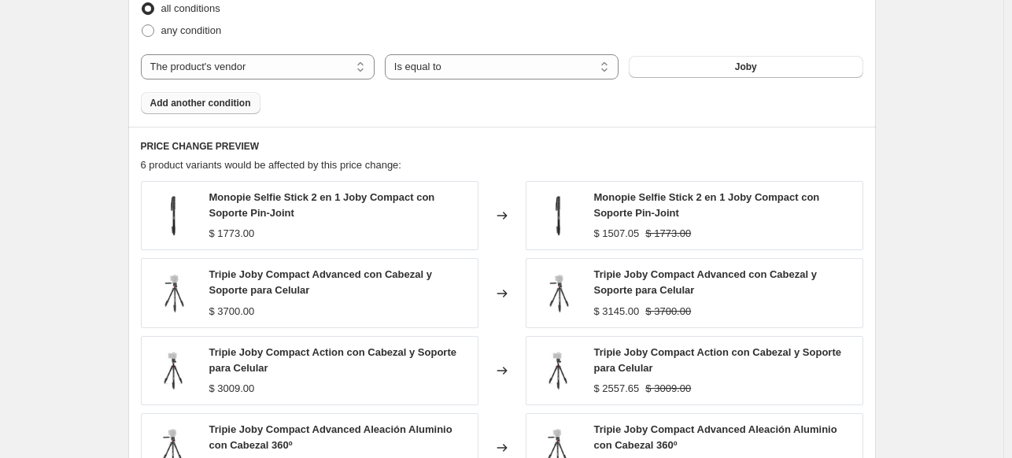
click at [215, 102] on span "Add another condition" at bounding box center [200, 103] width 101 height 13
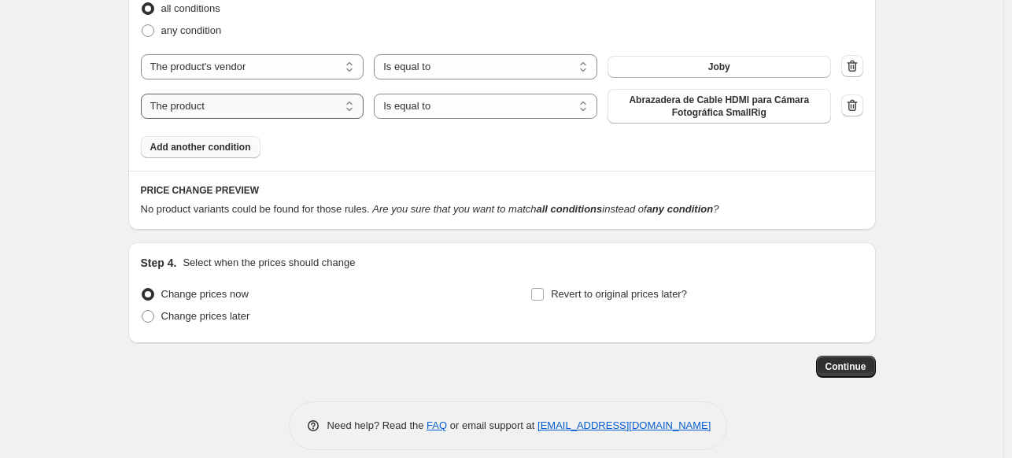
click at [237, 109] on select "The product The product's collection The product's tag The product's vendor The…" at bounding box center [253, 106] width 224 height 25
select select "inventory_quantity"
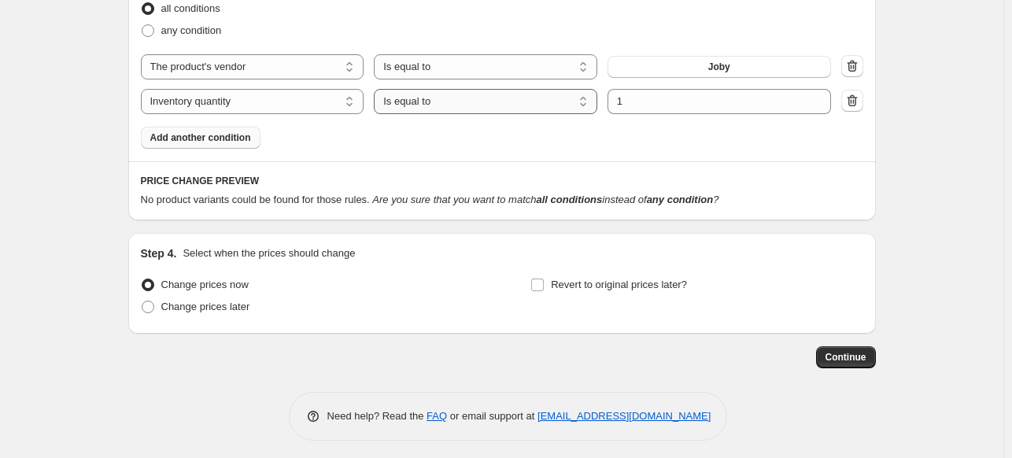
click at [438, 107] on select "Is equal to Is not equal to Is greater than Is less than" at bounding box center [486, 101] width 224 height 25
click at [378, 89] on select "Is equal to Is not equal to Is greater than Is less than" at bounding box center [486, 101] width 224 height 25
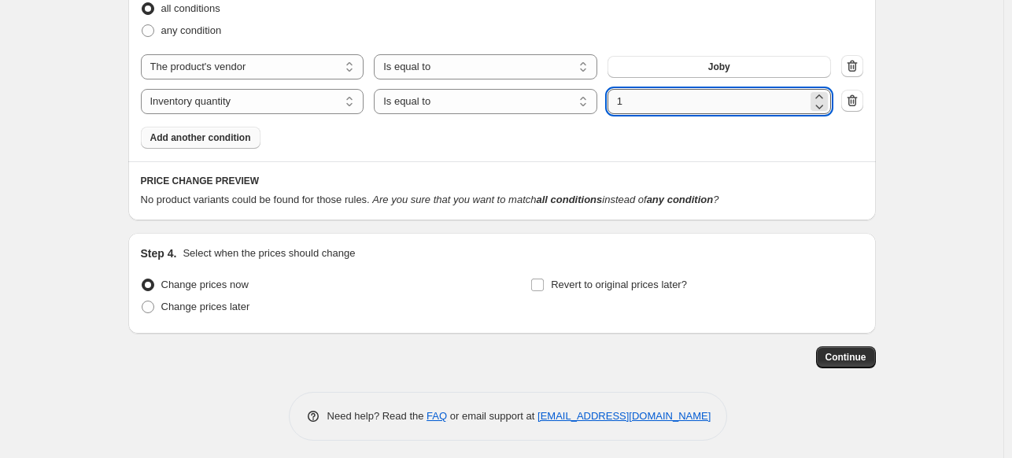
click at [635, 94] on input "1" at bounding box center [708, 101] width 200 height 25
type input "0"
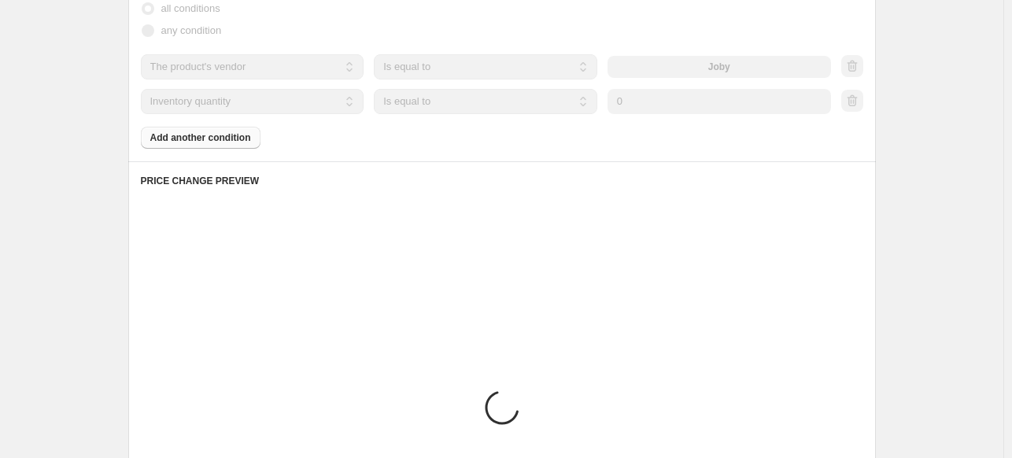
click at [479, 107] on select "Is equal to Is not equal to Is greater than Is less than" at bounding box center [486, 101] width 224 height 25
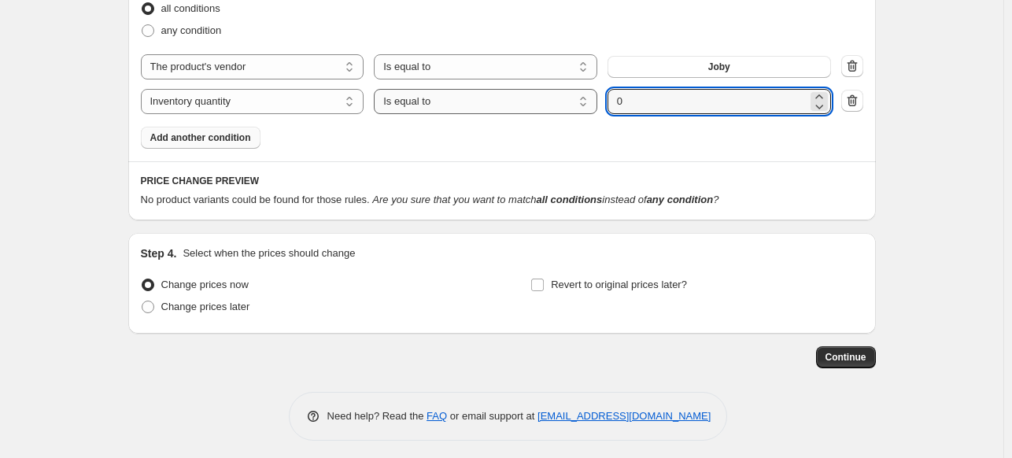
select select ">"
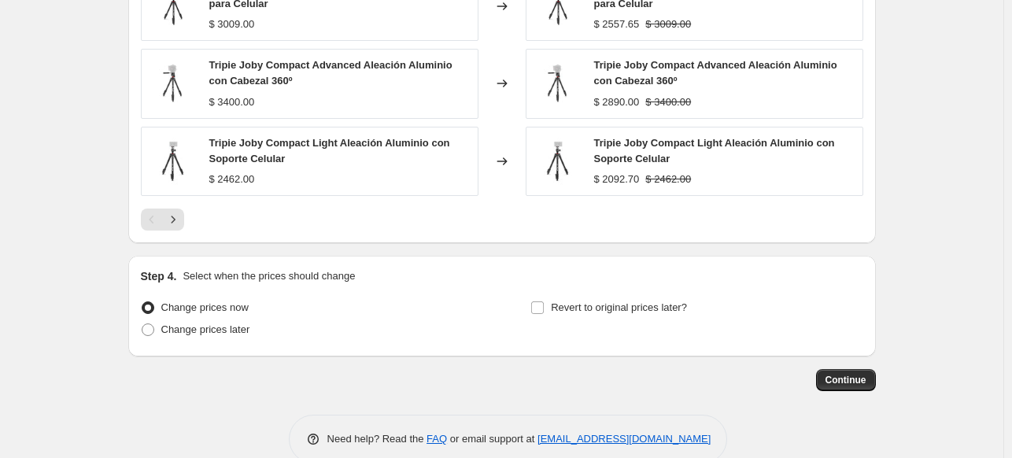
scroll to position [1324, 0]
click at [601, 302] on span "Revert to original prices later?" at bounding box center [619, 307] width 136 height 12
click at [544, 302] on input "Revert to original prices later?" at bounding box center [537, 307] width 13 height 13
checkbox input "true"
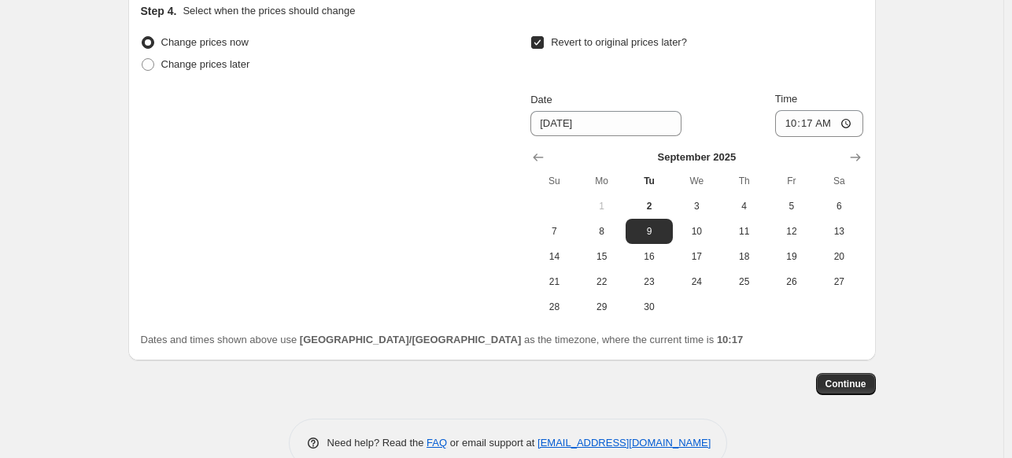
scroll to position [1620, 0]
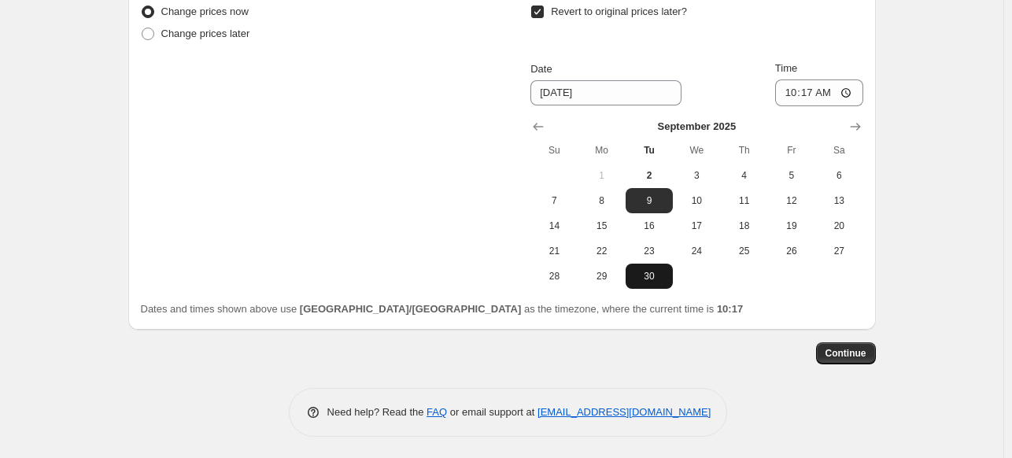
click at [655, 267] on button "30" at bounding box center [649, 276] width 47 height 25
type input "9/30/2025"
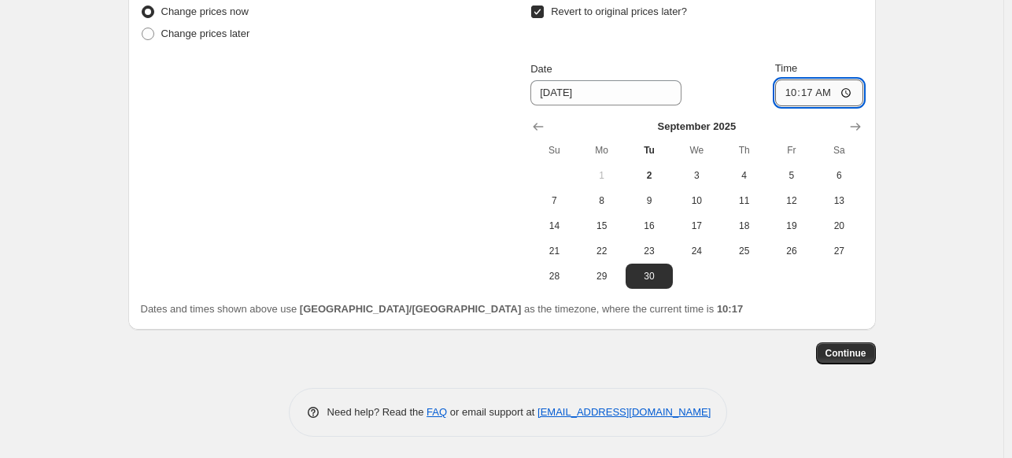
click at [791, 84] on input "10:17" at bounding box center [820, 93] width 88 height 27
type input "23:59"
click at [856, 358] on button "Continue" at bounding box center [846, 353] width 60 height 22
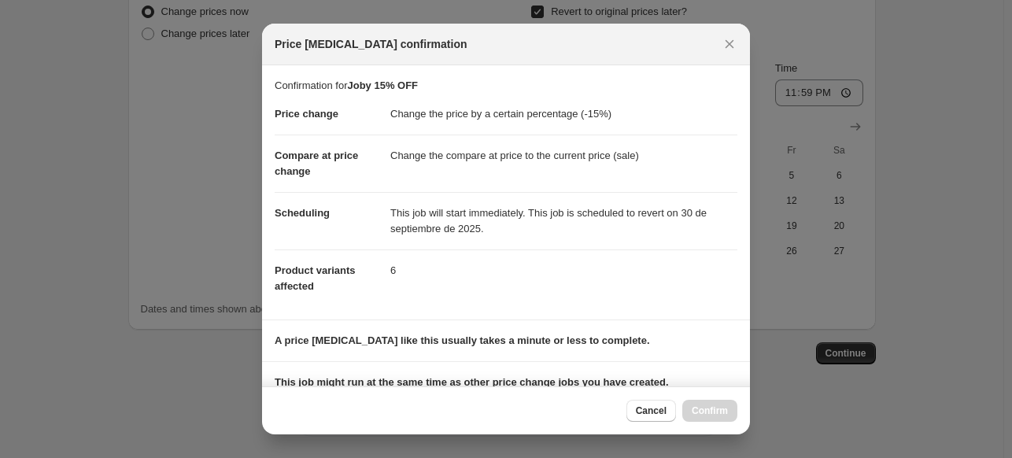
scroll to position [218, 0]
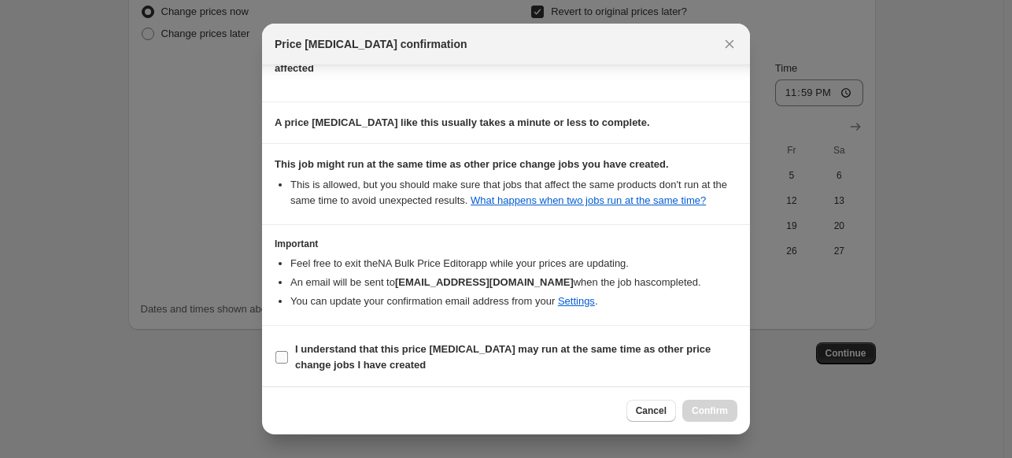
click at [483, 343] on b "I understand that this price change job may run at the same time as other price…" at bounding box center [503, 357] width 416 height 28
click at [288, 351] on input "I understand that this price change job may run at the same time as other price…" at bounding box center [282, 357] width 13 height 13
checkbox input "true"
click at [702, 405] on span "Confirm" at bounding box center [710, 411] width 36 height 13
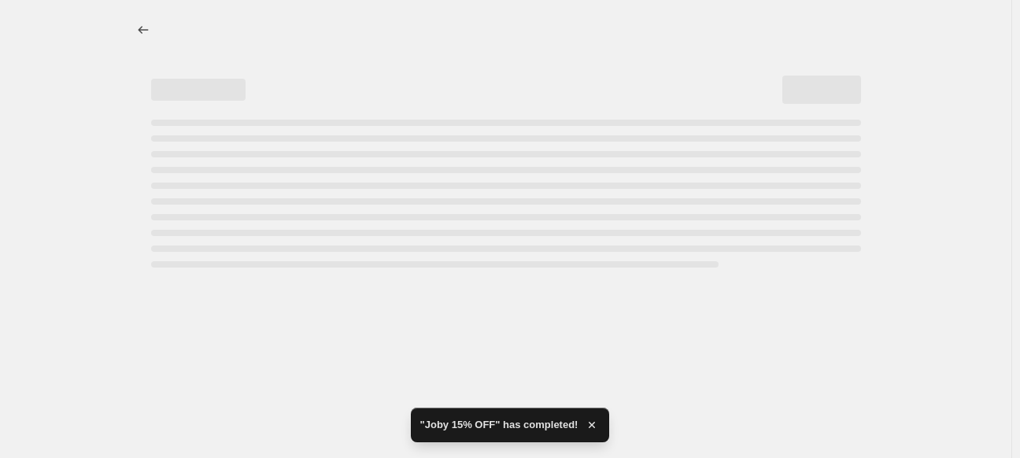
select select "percentage"
select select "vendor"
select select "inventory_quantity"
select select ">"
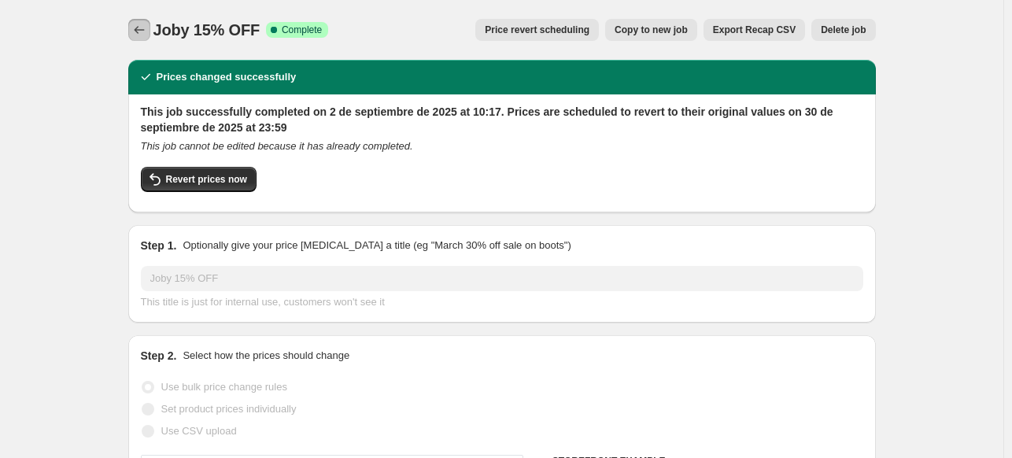
click at [132, 21] on button "Price change jobs" at bounding box center [139, 30] width 22 height 22
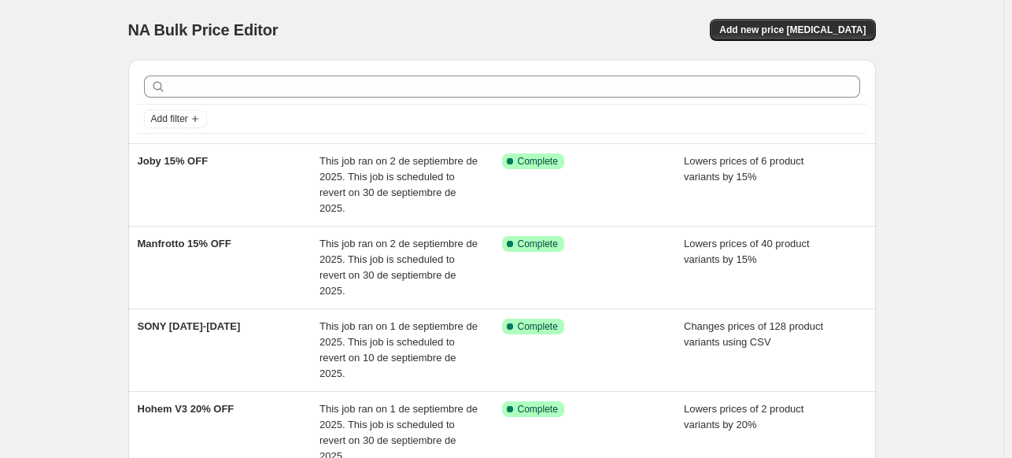
drag, startPoint x: 123, startPoint y: 52, endPoint x: 96, endPoint y: 53, distance: 26.8
drag, startPoint x: 96, startPoint y: 53, endPoint x: 72, endPoint y: 52, distance: 23.6
